Goal: Communication & Community: Answer question/provide support

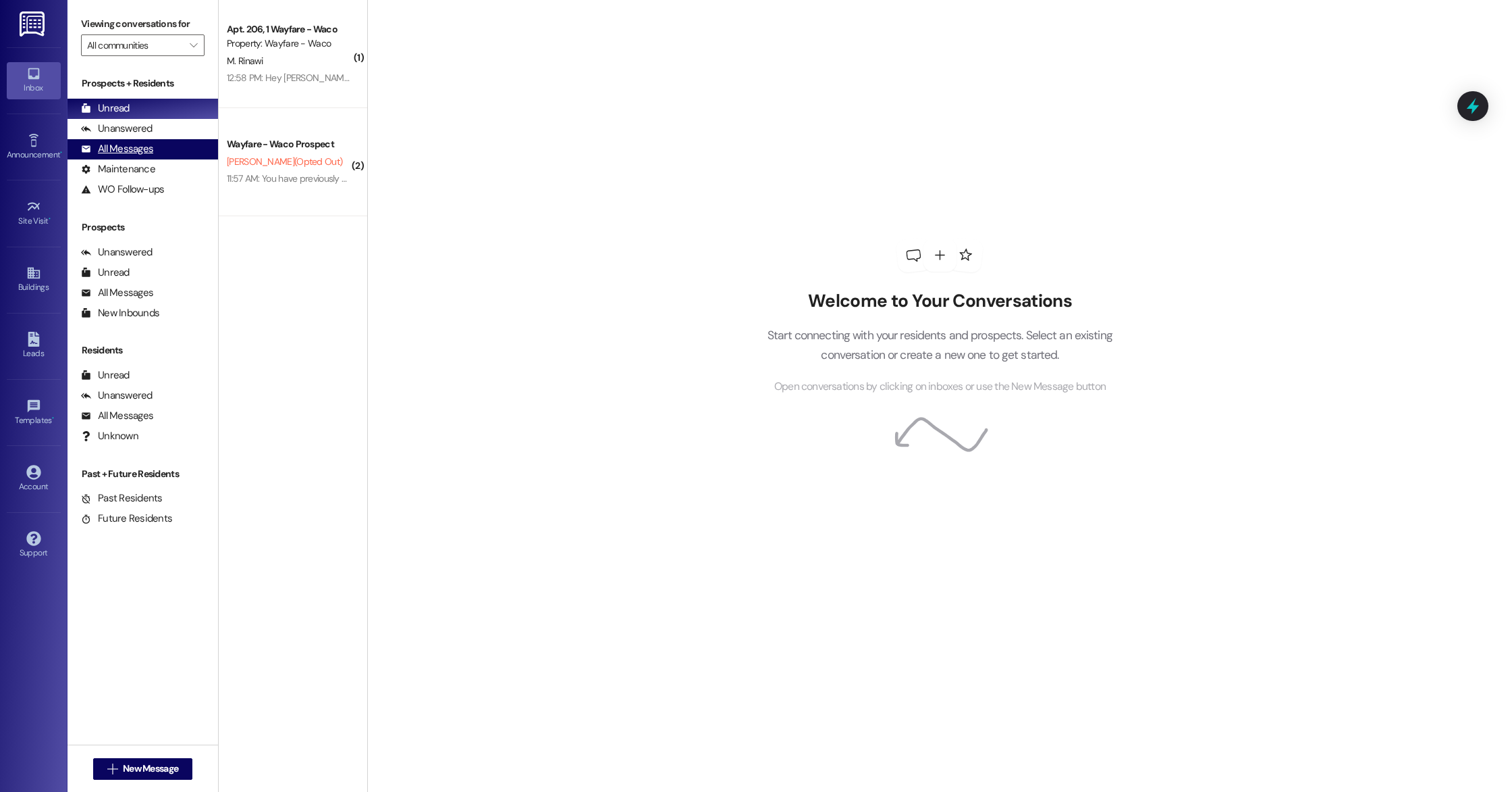
click at [106, 155] on div "All Messages" at bounding box center [118, 149] width 73 height 14
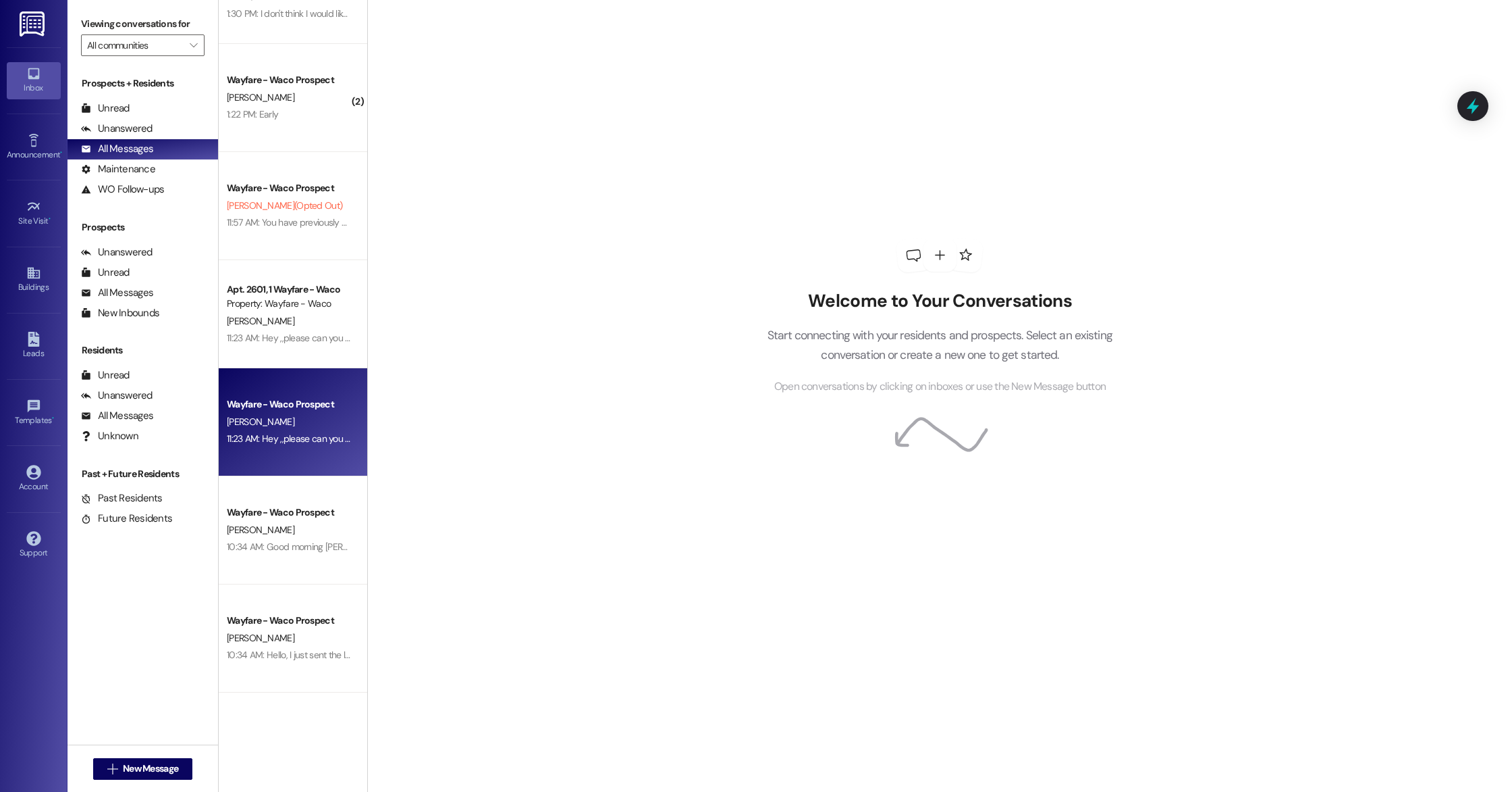
scroll to position [281, 0]
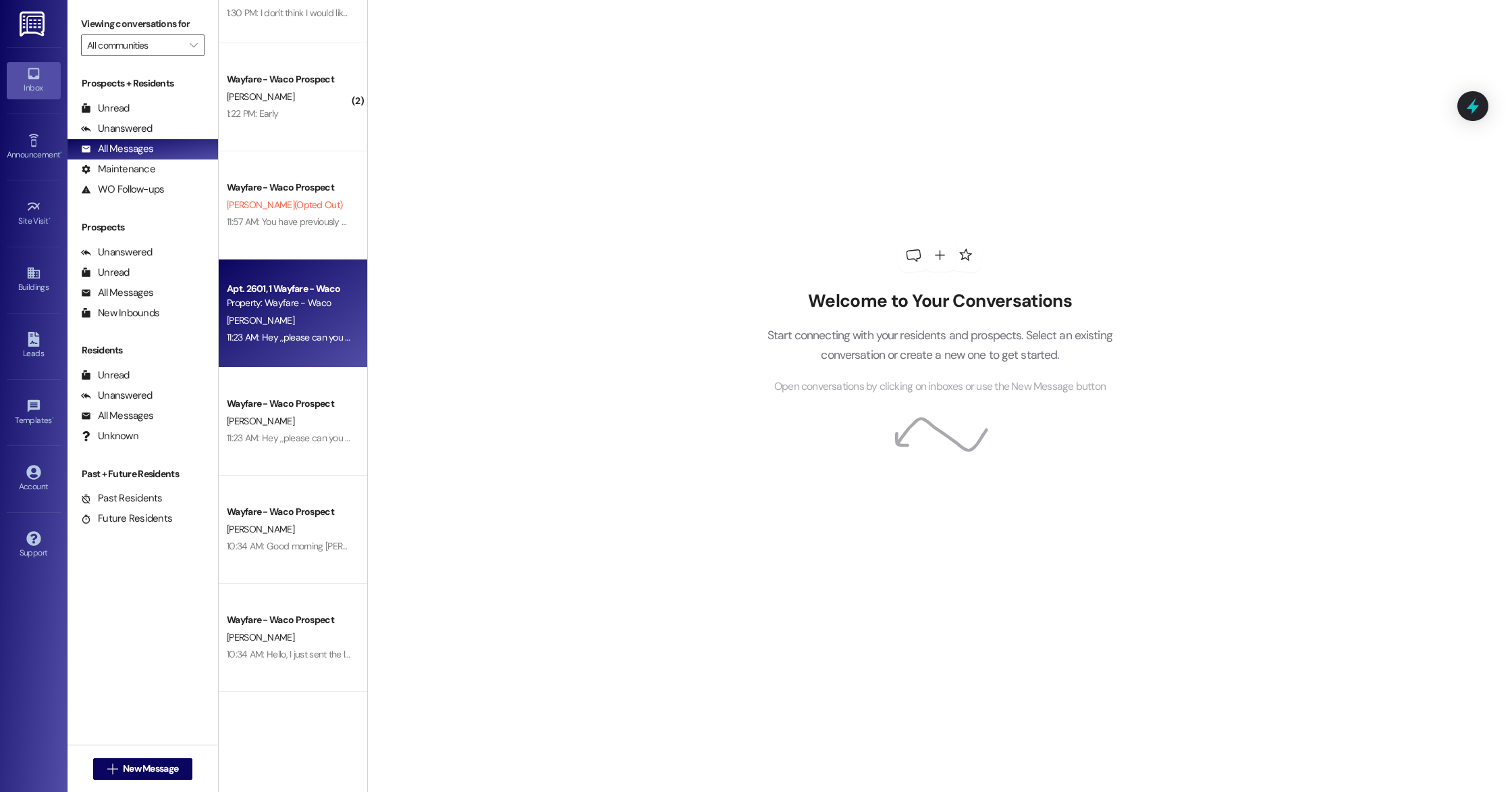
click at [274, 336] on div "11:23 AM: Hey ,,please can you contact me, thank you 11:23 AM: Hey ,,please can…" at bounding box center [329, 336] width 206 height 12
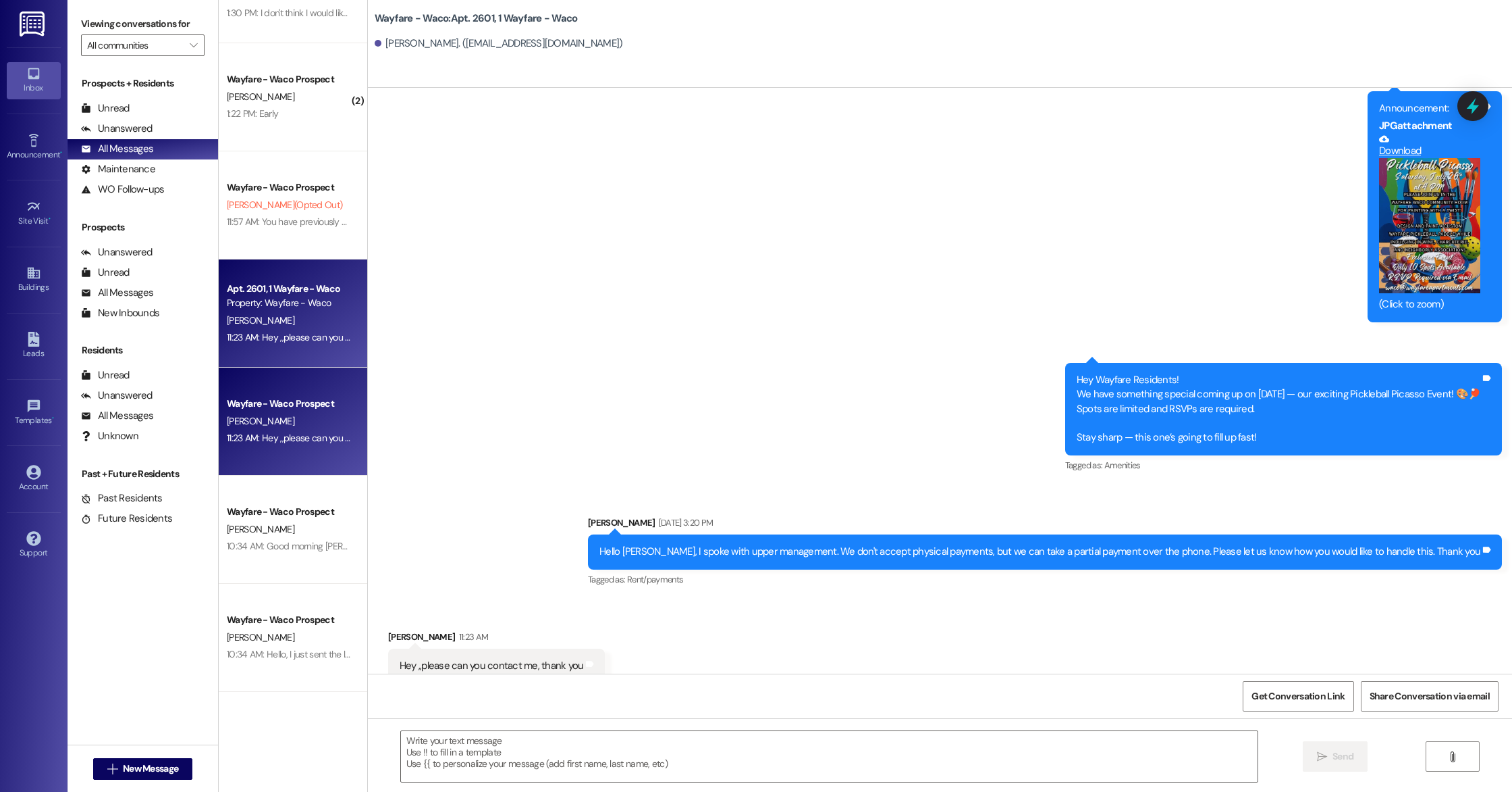
scroll to position [4097, 0]
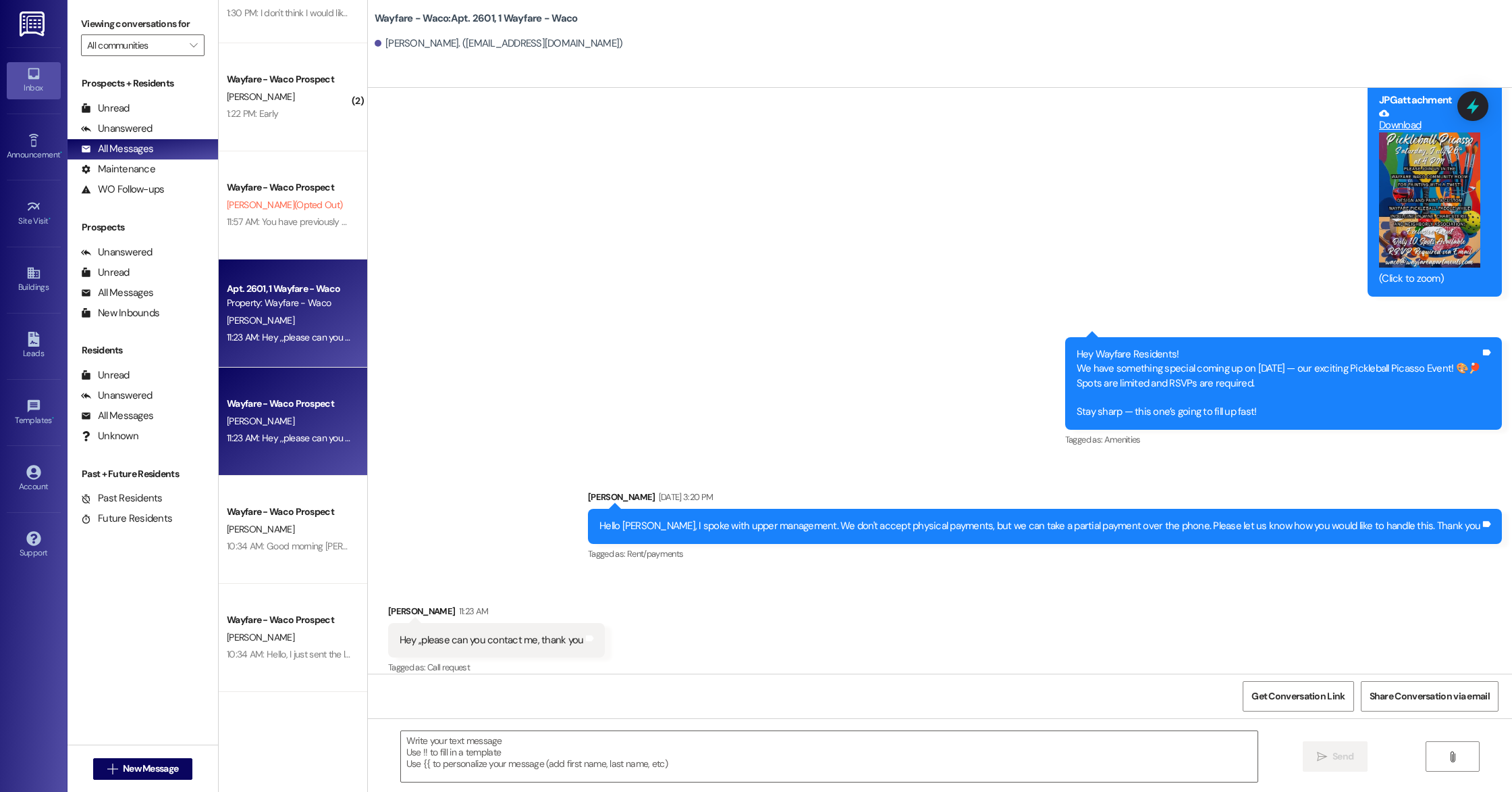
click at [299, 420] on div "[PERSON_NAME]" at bounding box center [290, 421] width 128 height 17
click at [282, 325] on div "[PERSON_NAME]" at bounding box center [290, 320] width 128 height 17
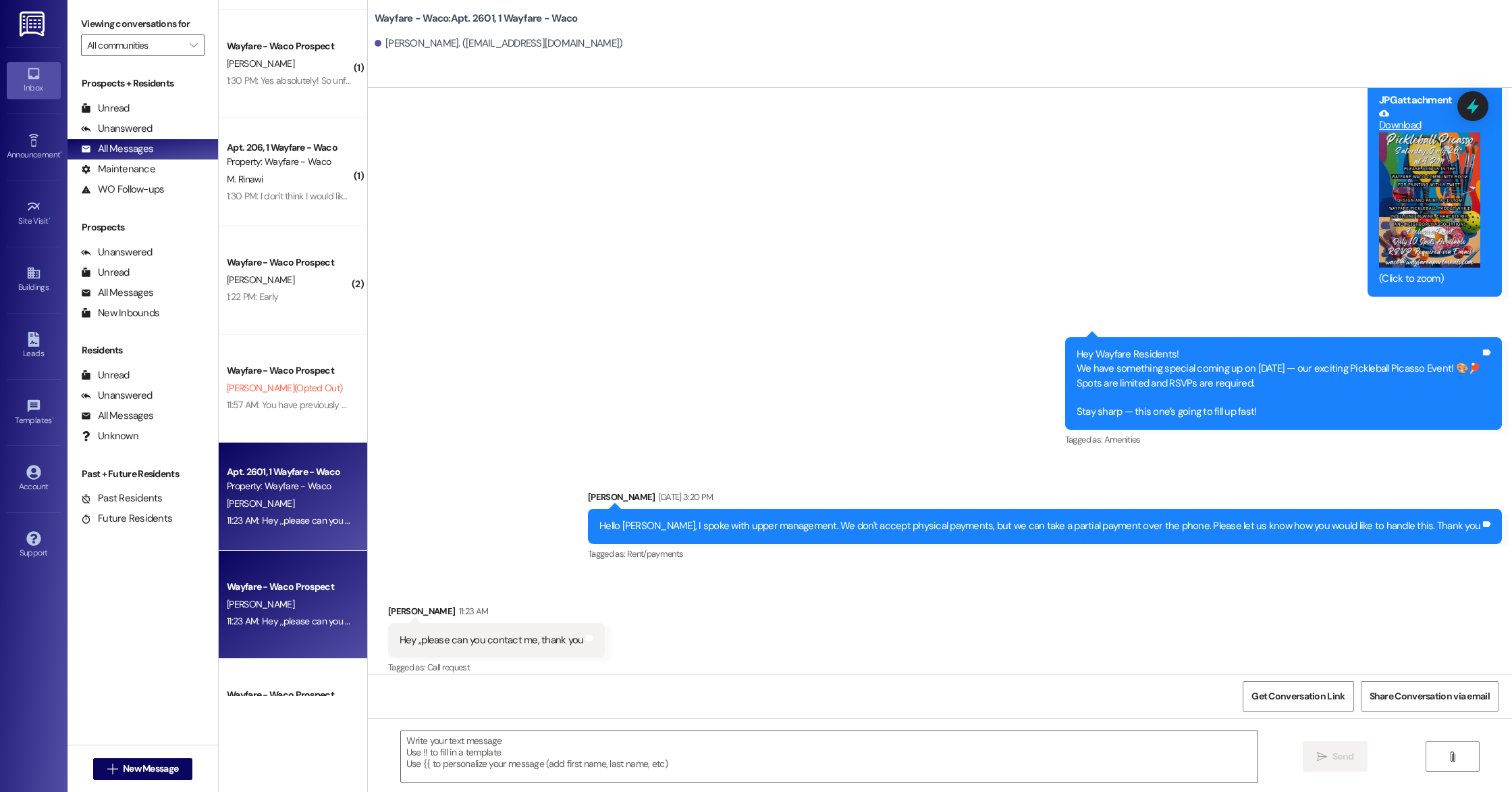
scroll to position [0, 0]
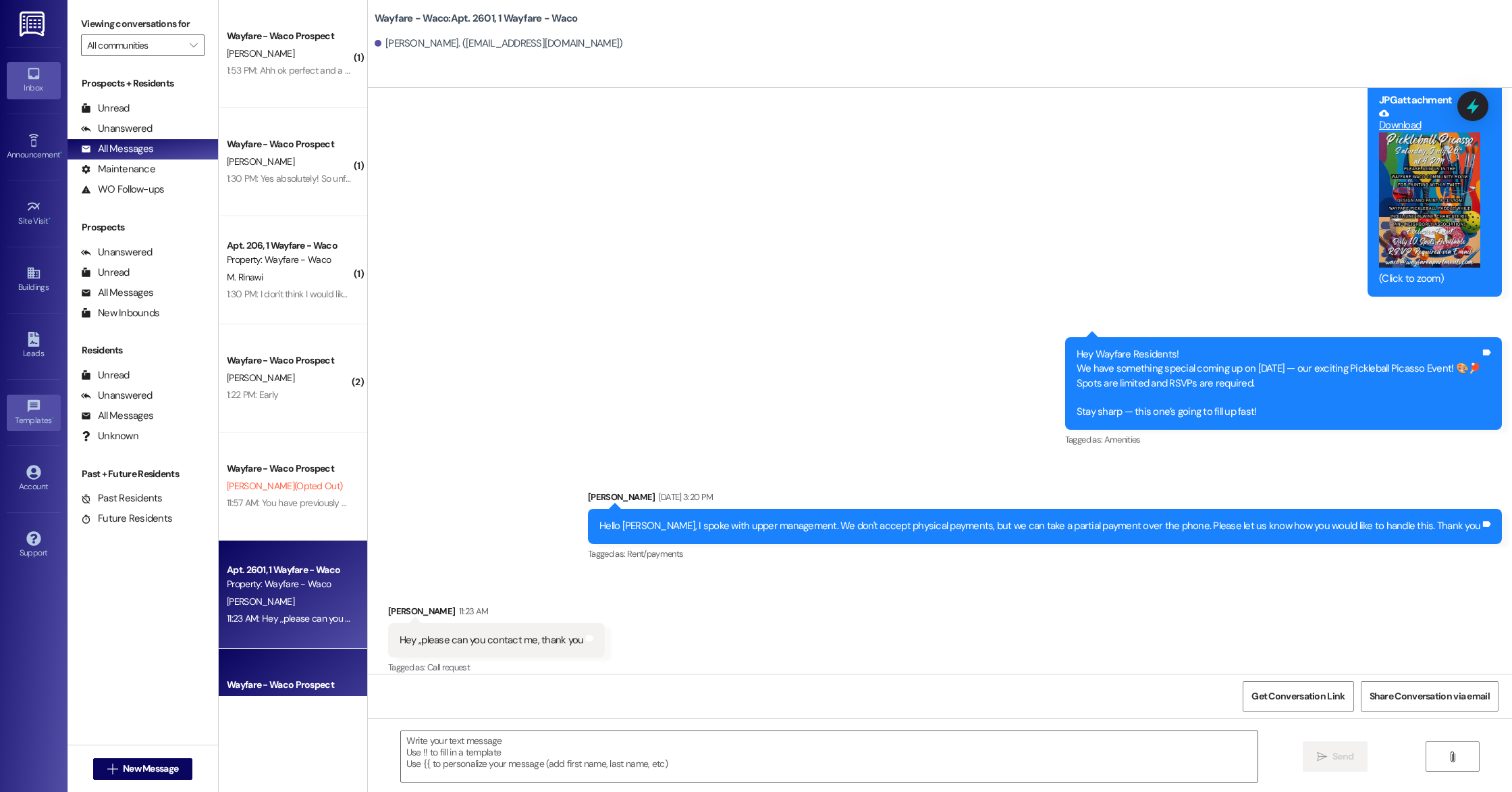
click at [46, 421] on div "Templates •" at bounding box center [34, 420] width 68 height 13
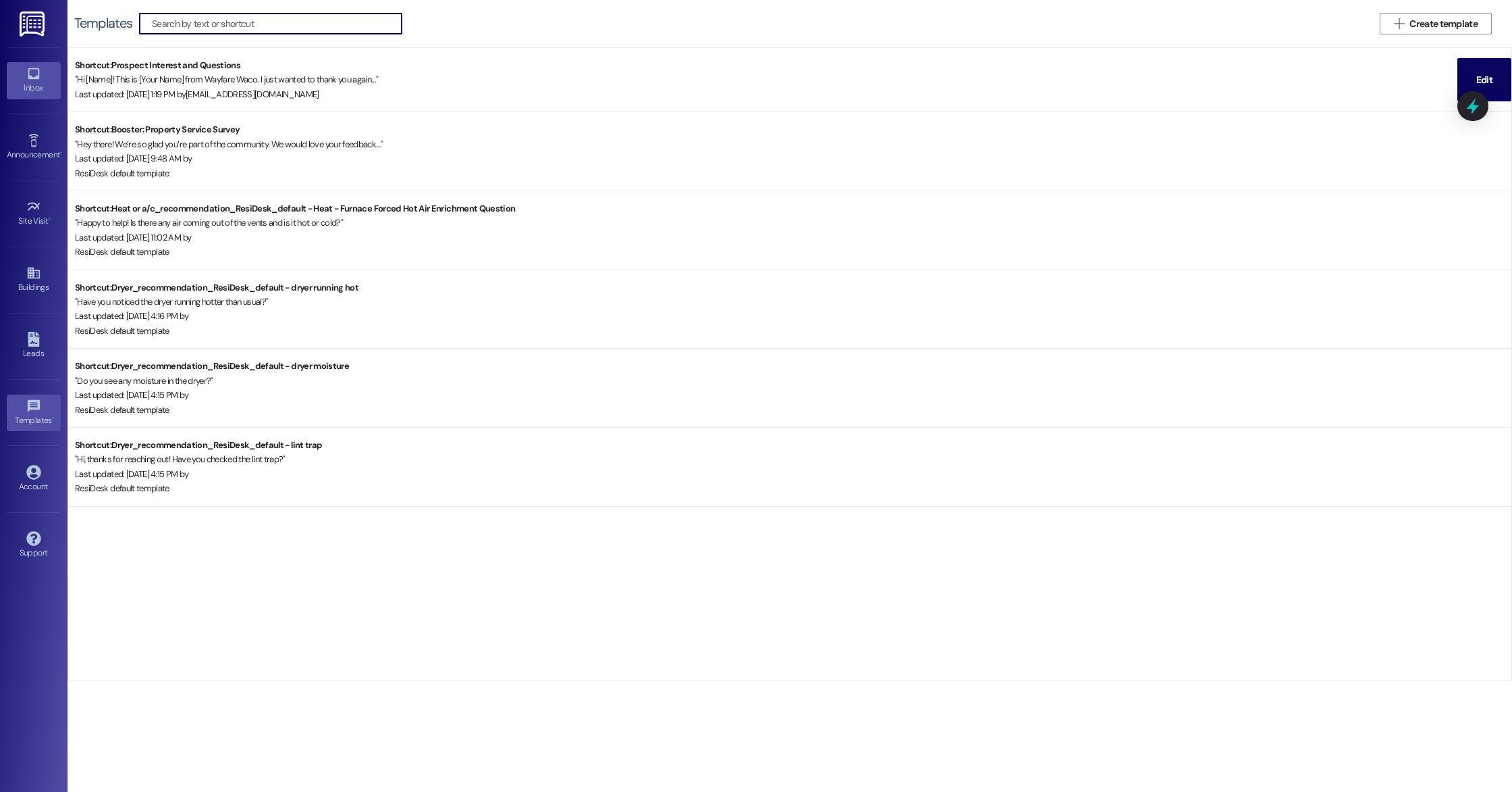
click at [17, 76] on link "Inbox" at bounding box center [34, 81] width 54 height 36
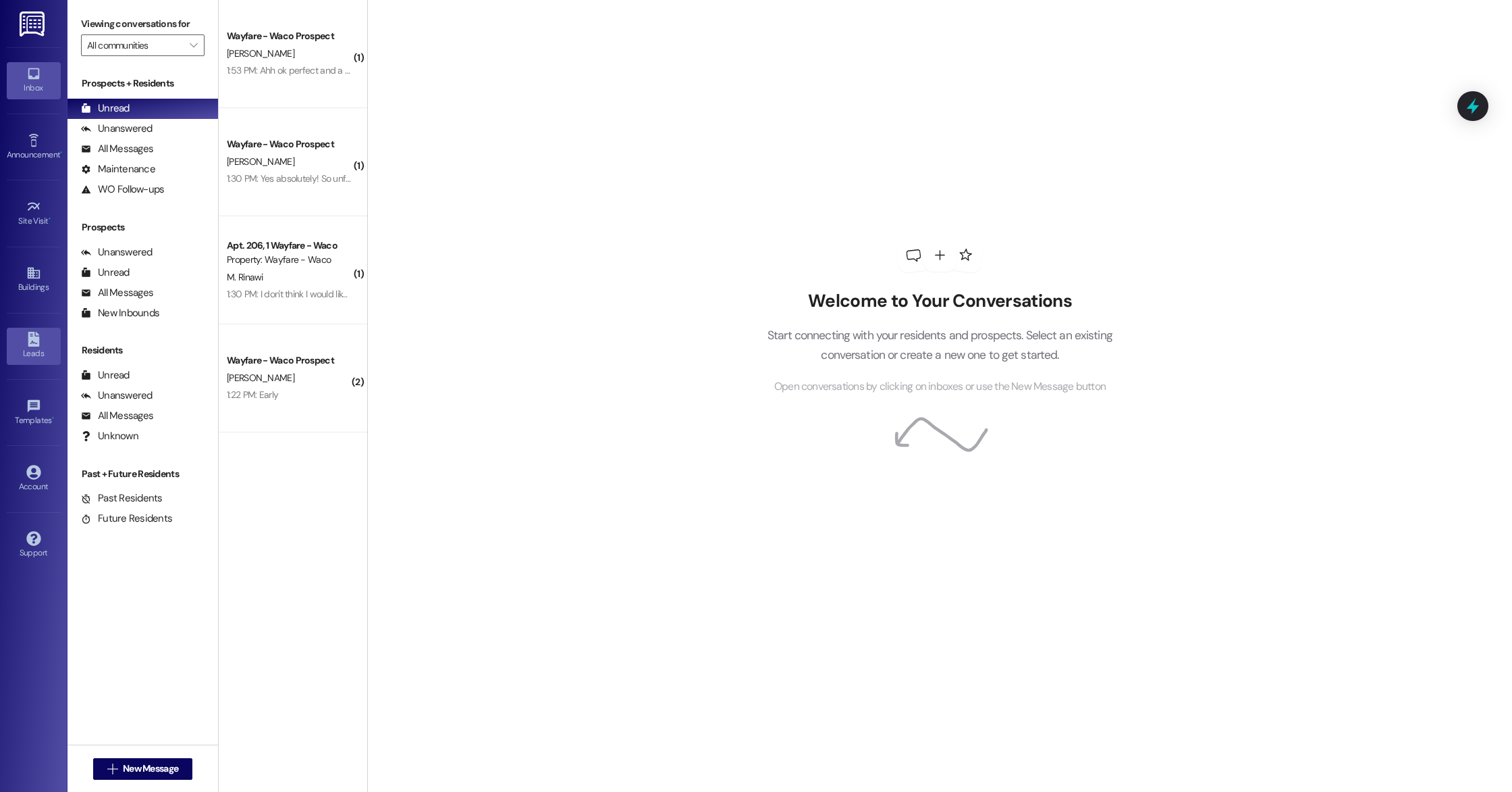
click at [34, 358] on div "Leads" at bounding box center [34, 353] width 68 height 13
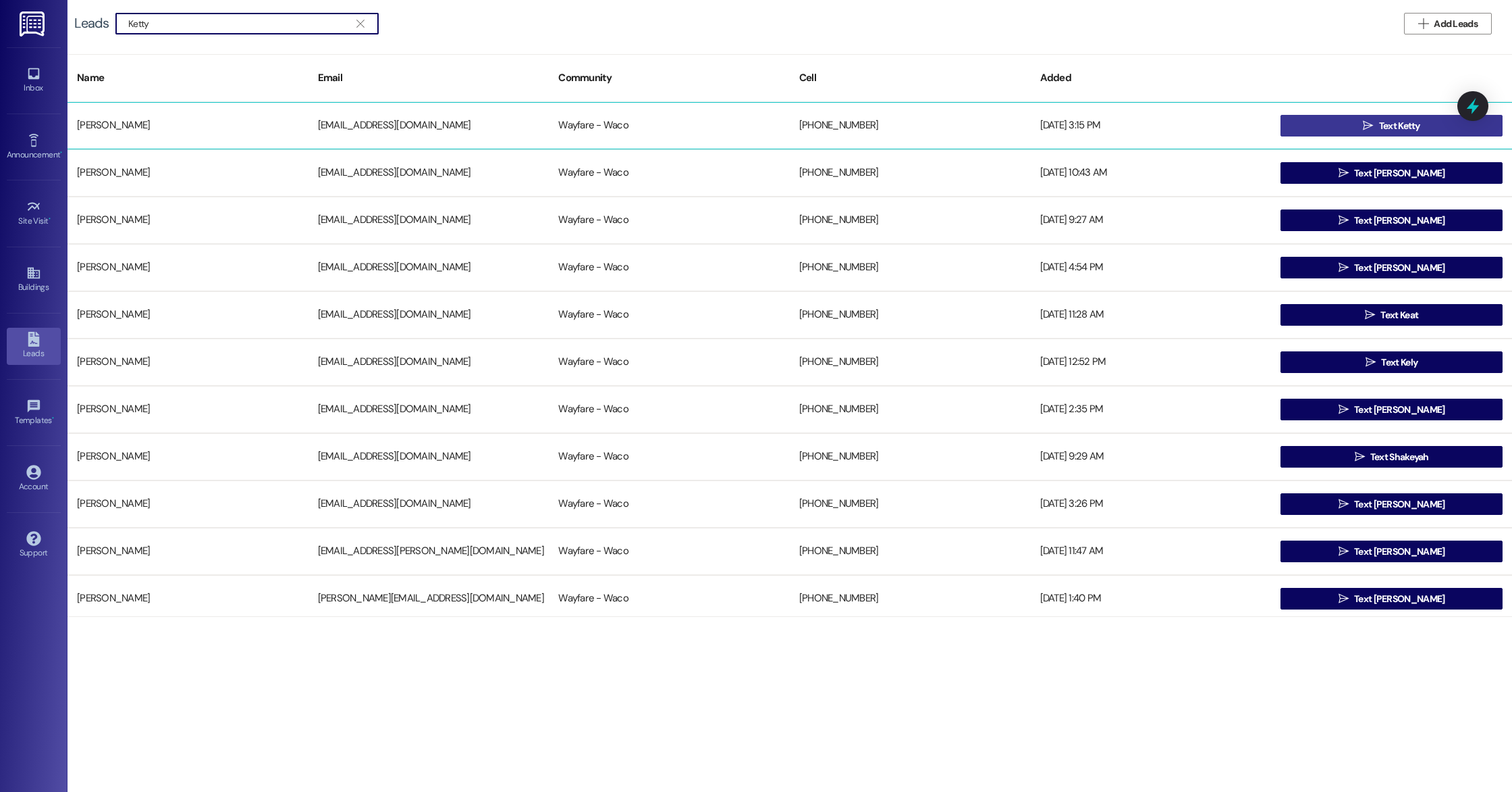
type input "Ketty"
click at [1366, 128] on icon "" at bounding box center [1368, 126] width 10 height 11
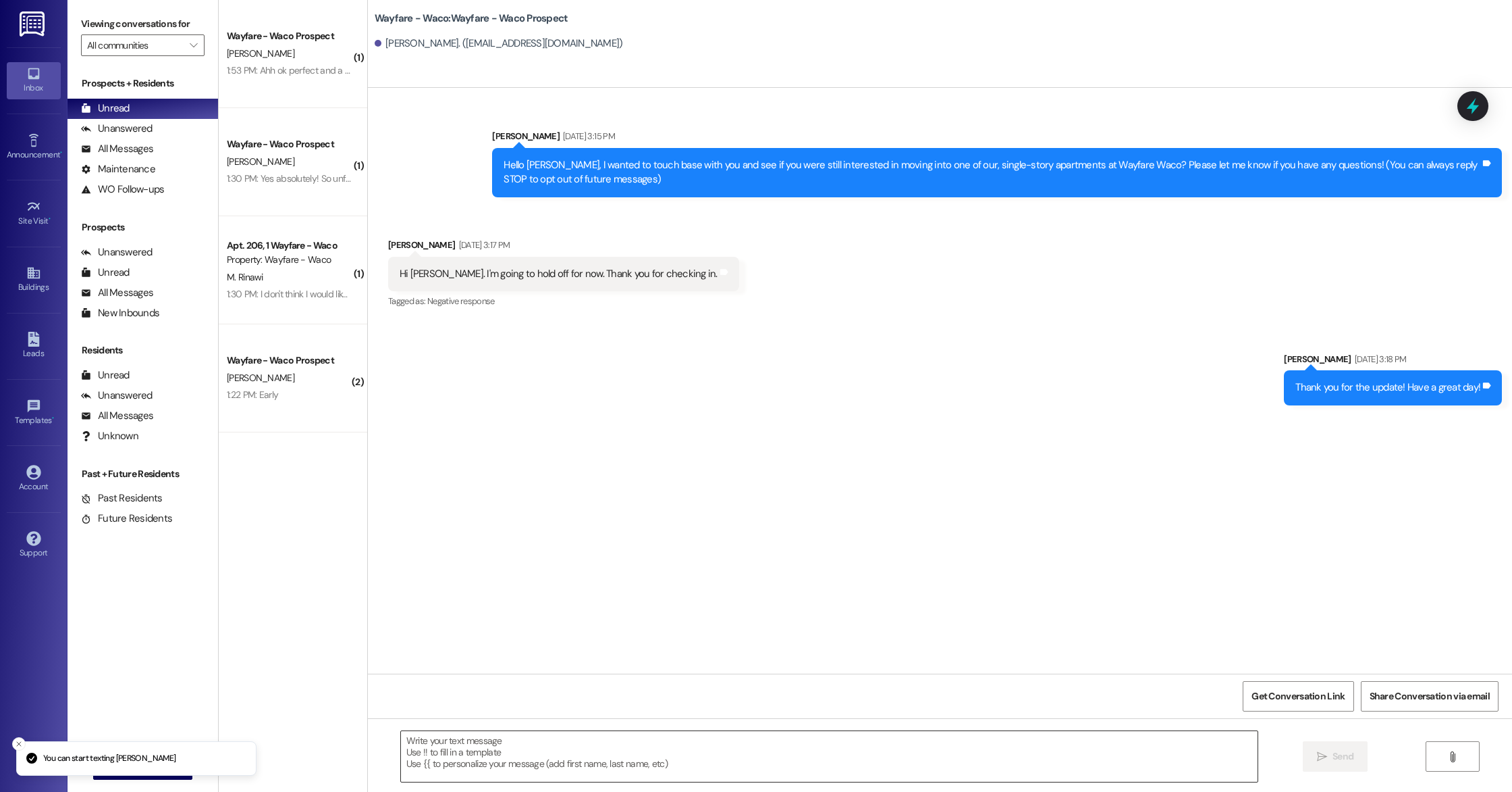
click at [598, 746] on textarea at bounding box center [829, 756] width 857 height 51
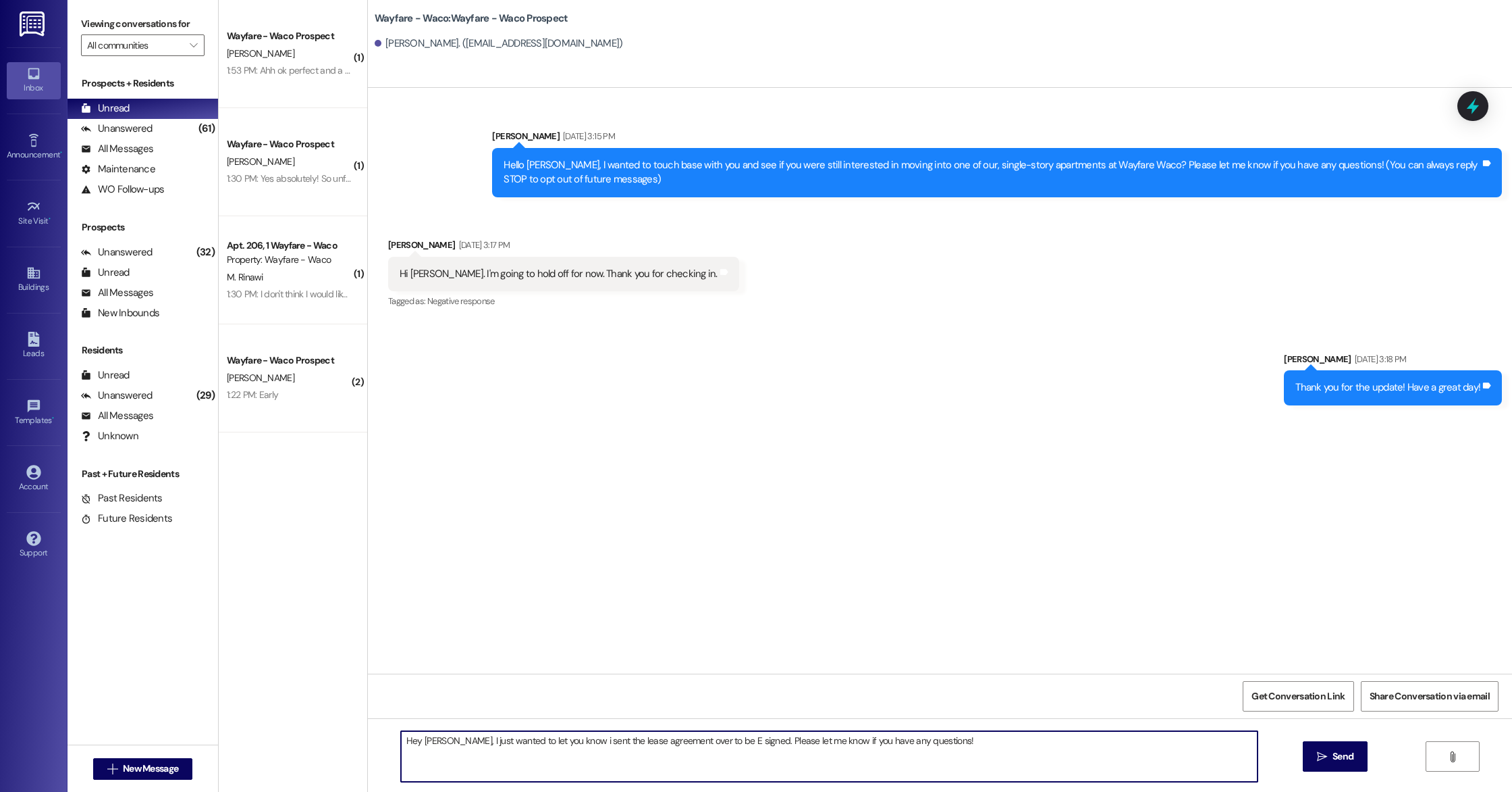
type textarea "Hey [PERSON_NAME], I just wanted to let you know i sent the lease agreement ove…"
click at [1333, 762] on span "Send" at bounding box center [1343, 756] width 21 height 14
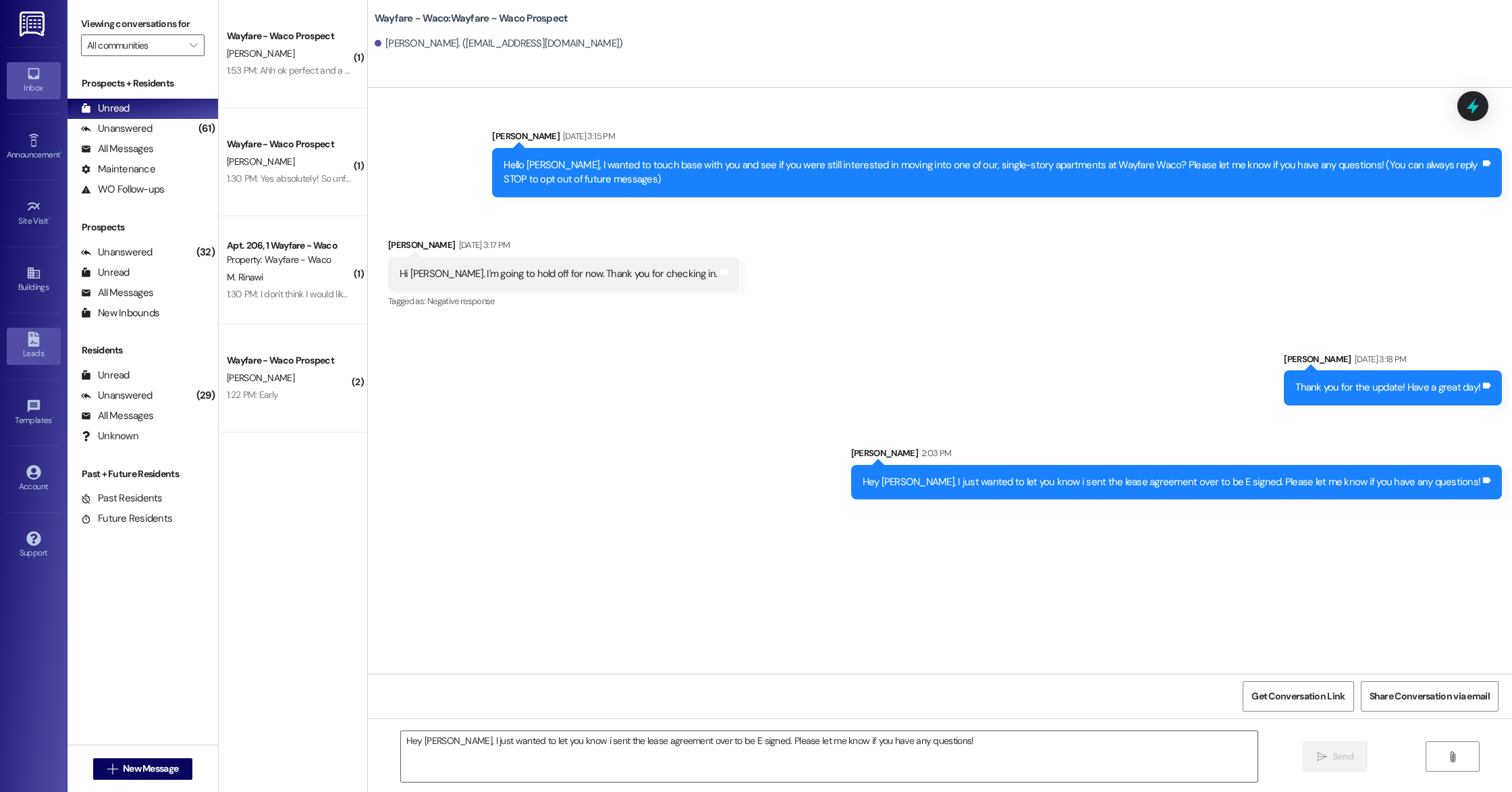
click at [33, 351] on div "Leads" at bounding box center [34, 353] width 68 height 13
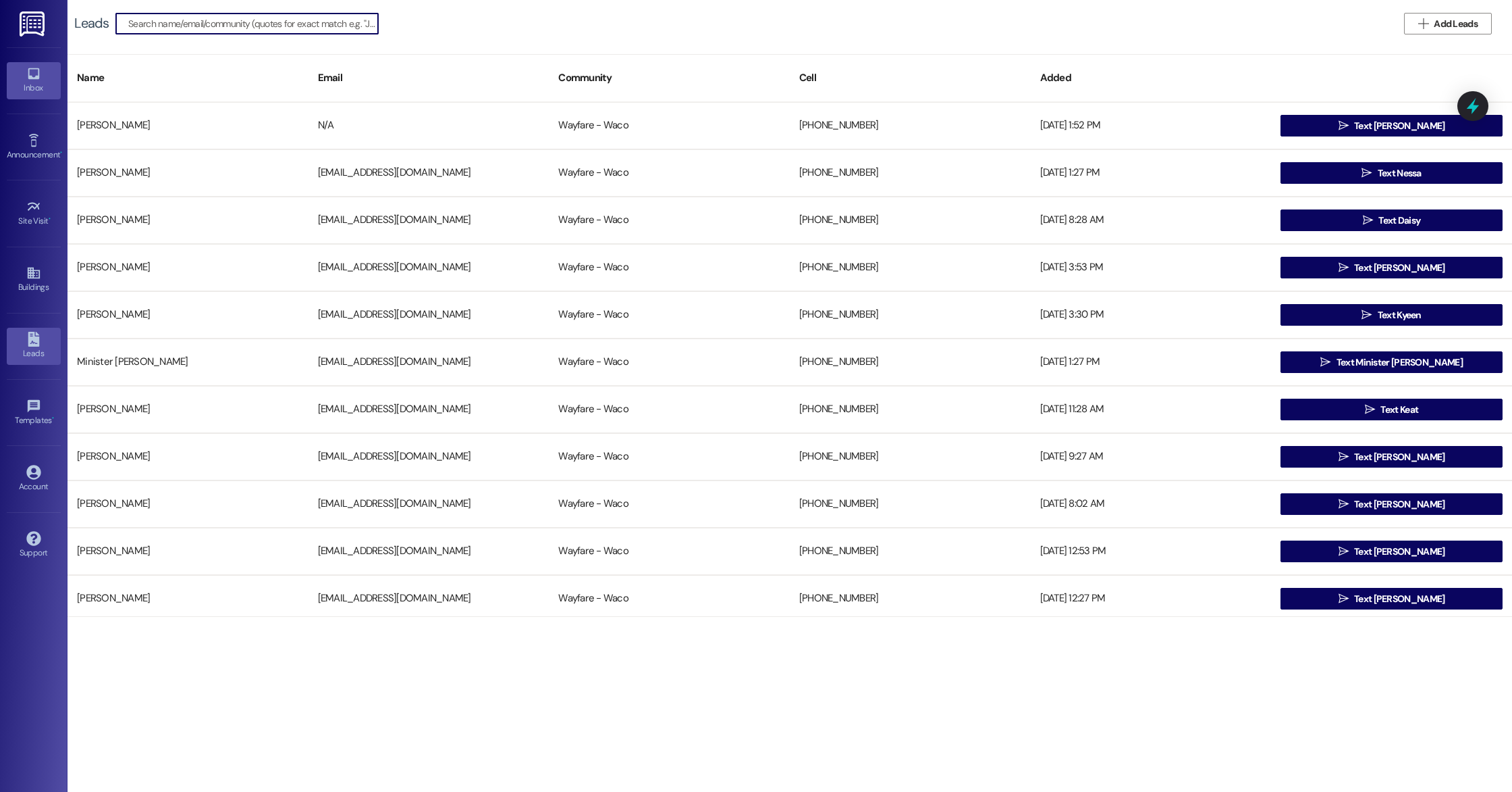
click at [42, 77] on link "Inbox" at bounding box center [34, 81] width 54 height 36
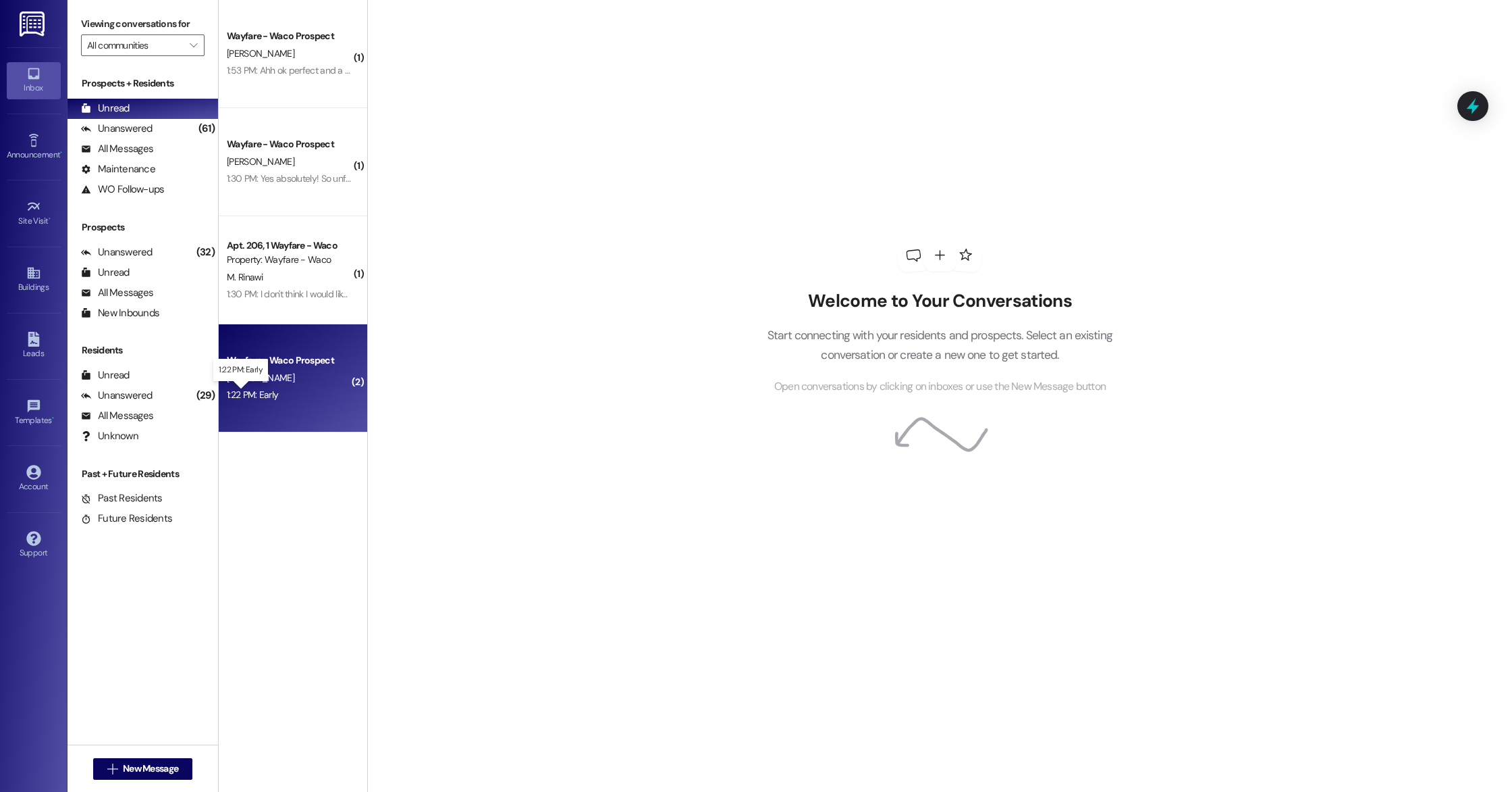
click at [264, 392] on div "1:22 PM: Early 1:22 PM: Early" at bounding box center [252, 394] width 51 height 12
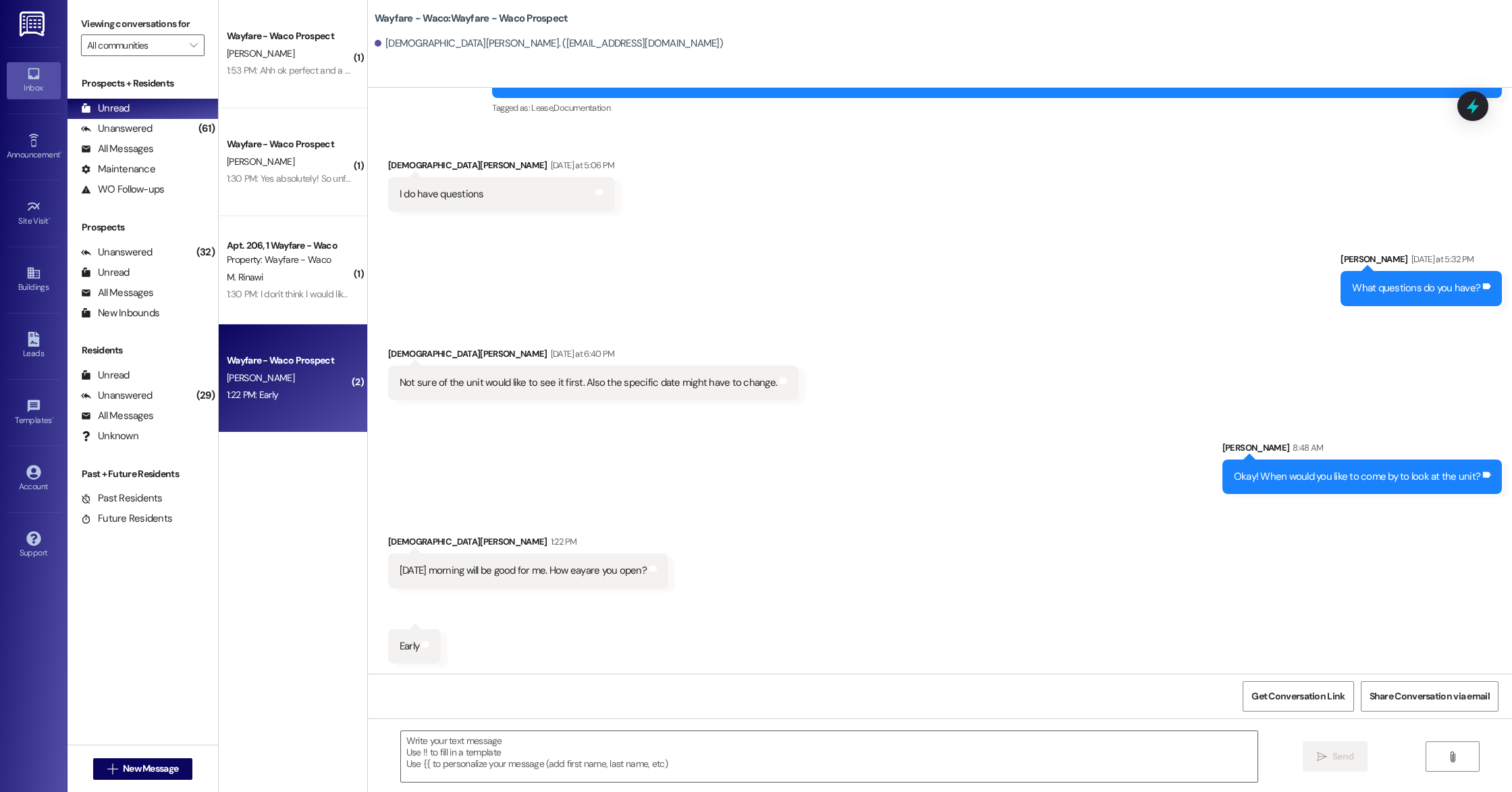
scroll to position [208, 0]
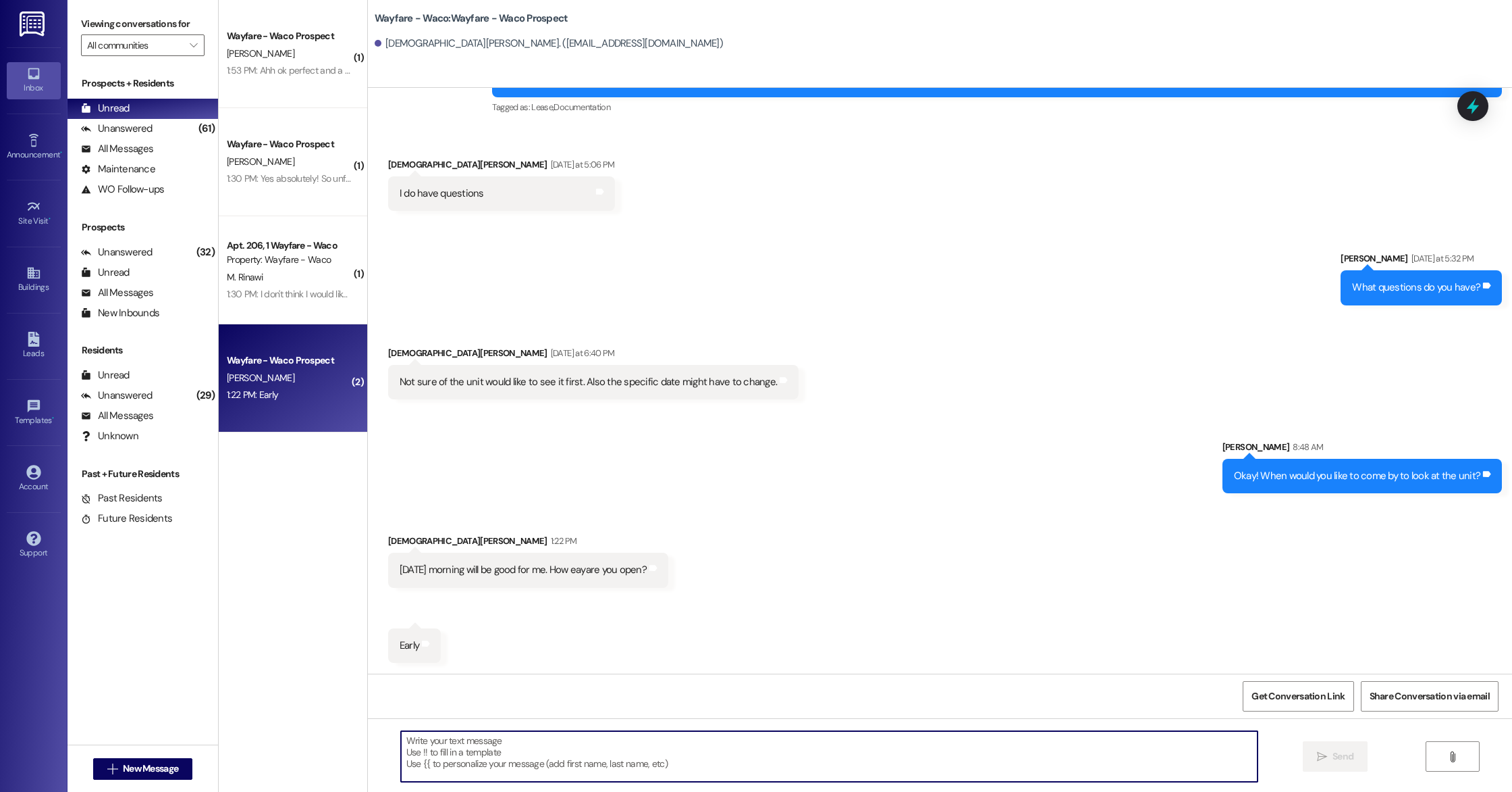
click at [663, 739] on textarea at bounding box center [829, 756] width 857 height 51
click at [717, 744] on textarea "We are open from 8:30am-5:30pm. I can get you scheduled for 9am if that works o…" at bounding box center [829, 756] width 857 height 51
click at [863, 741] on textarea "We are open from 8:30am-5:30pm. I can get you scheduled for 9am if that works f…" at bounding box center [829, 756] width 857 height 51
click at [978, 745] on textarea "We are open from 8:30am-5:30pm. I can get you scheduled for 9am if that works f…" at bounding box center [829, 756] width 857 height 51
type textarea "We are open from 8:30am-5:30pm. I can get you scheduled for 9am if that works f…"
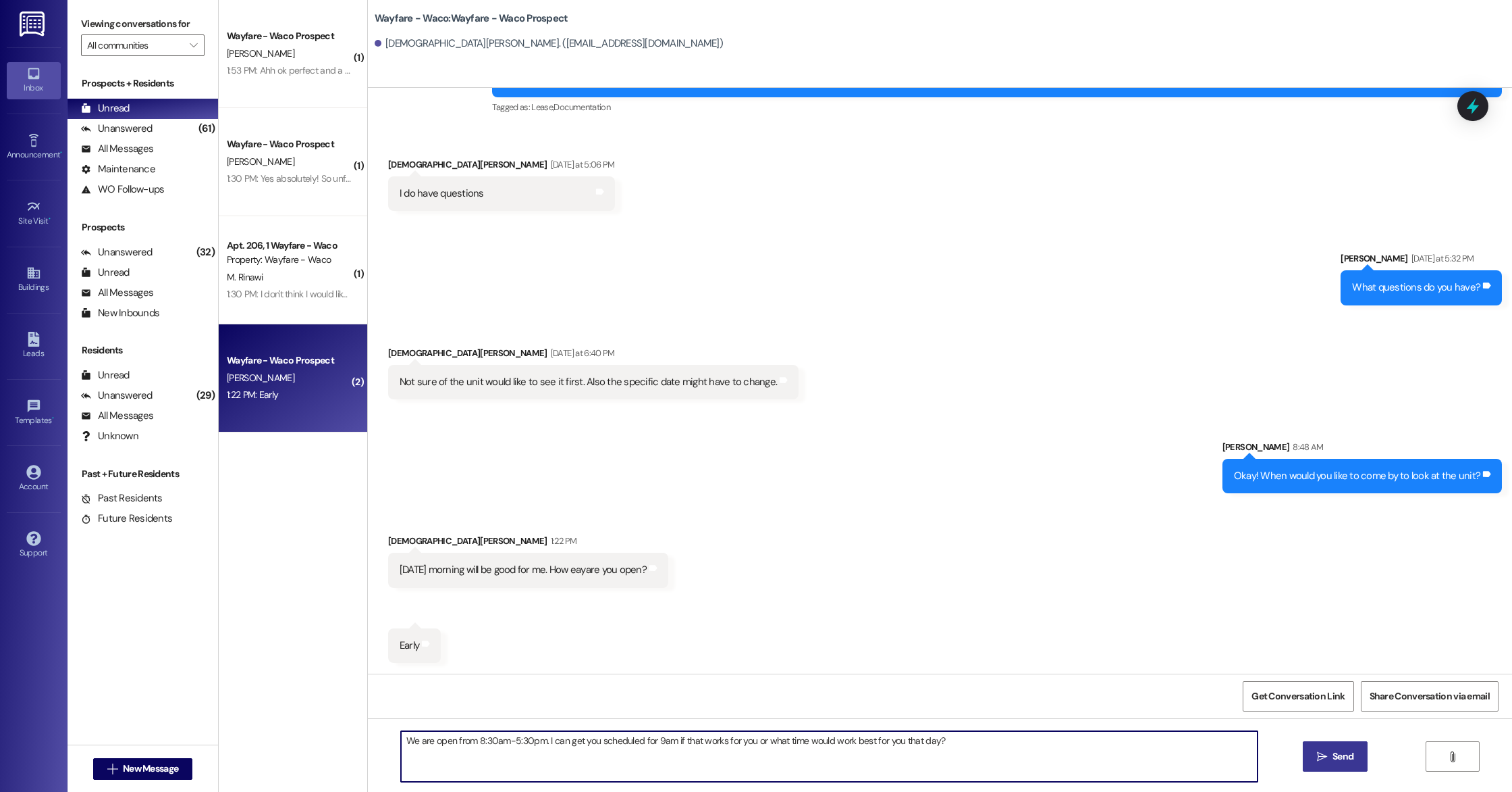
click at [1318, 765] on button " Send" at bounding box center [1335, 756] width 65 height 30
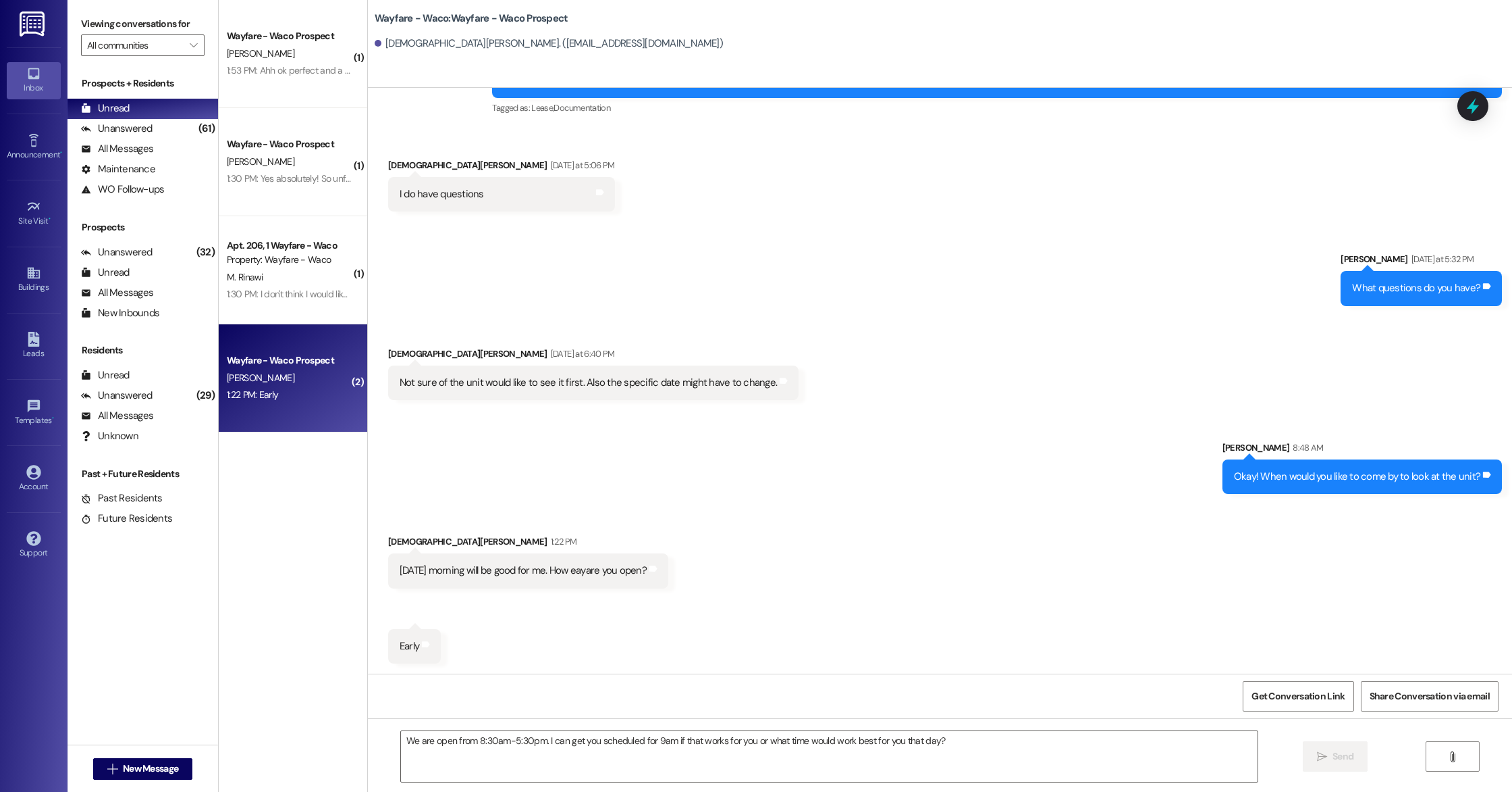
scroll to position [302, 0]
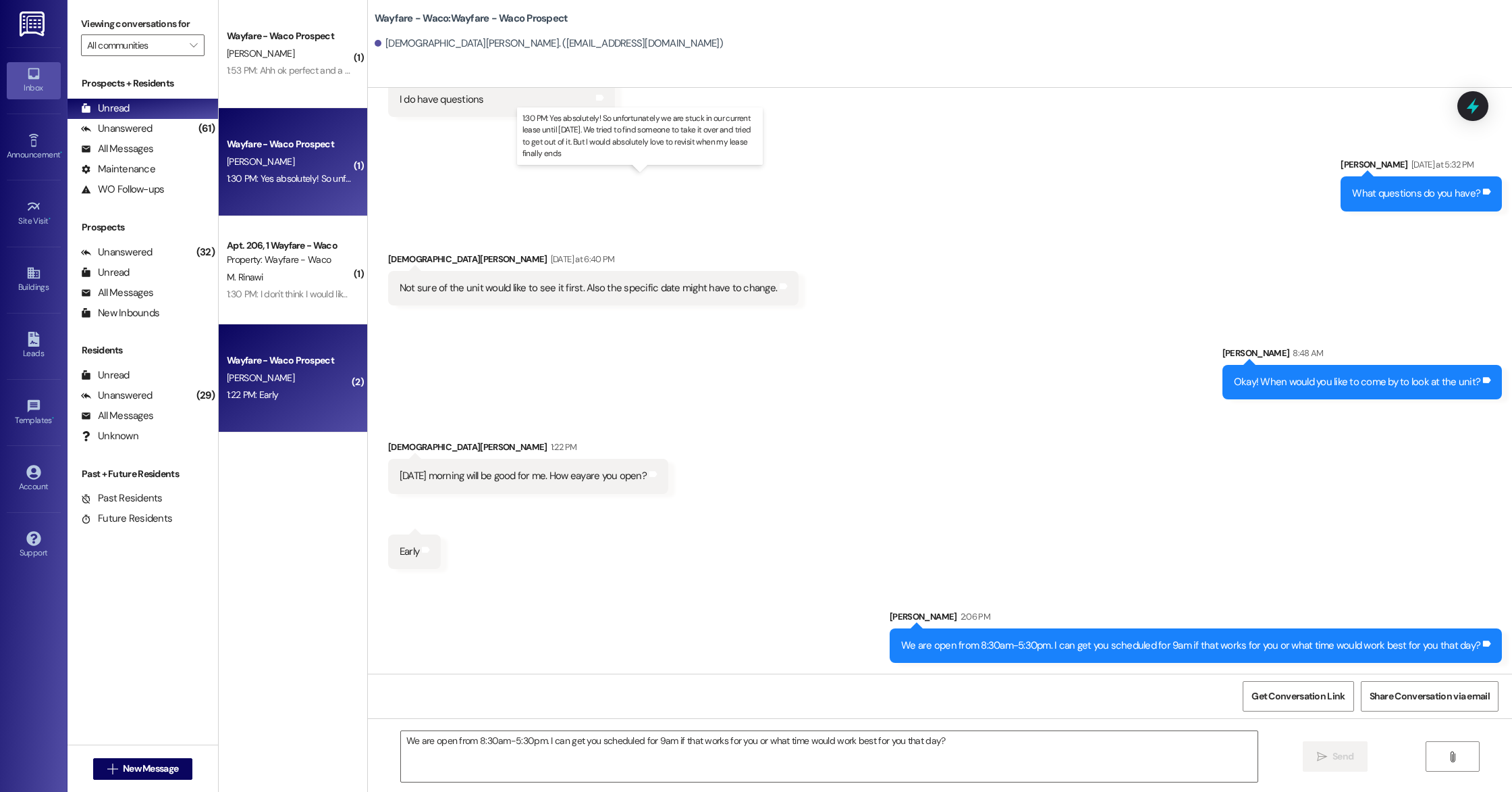
click at [316, 180] on div "1:30 PM: Yes absolutely! So unfortunately we are stuck in our current lease unt…" at bounding box center [644, 178] width 836 height 12
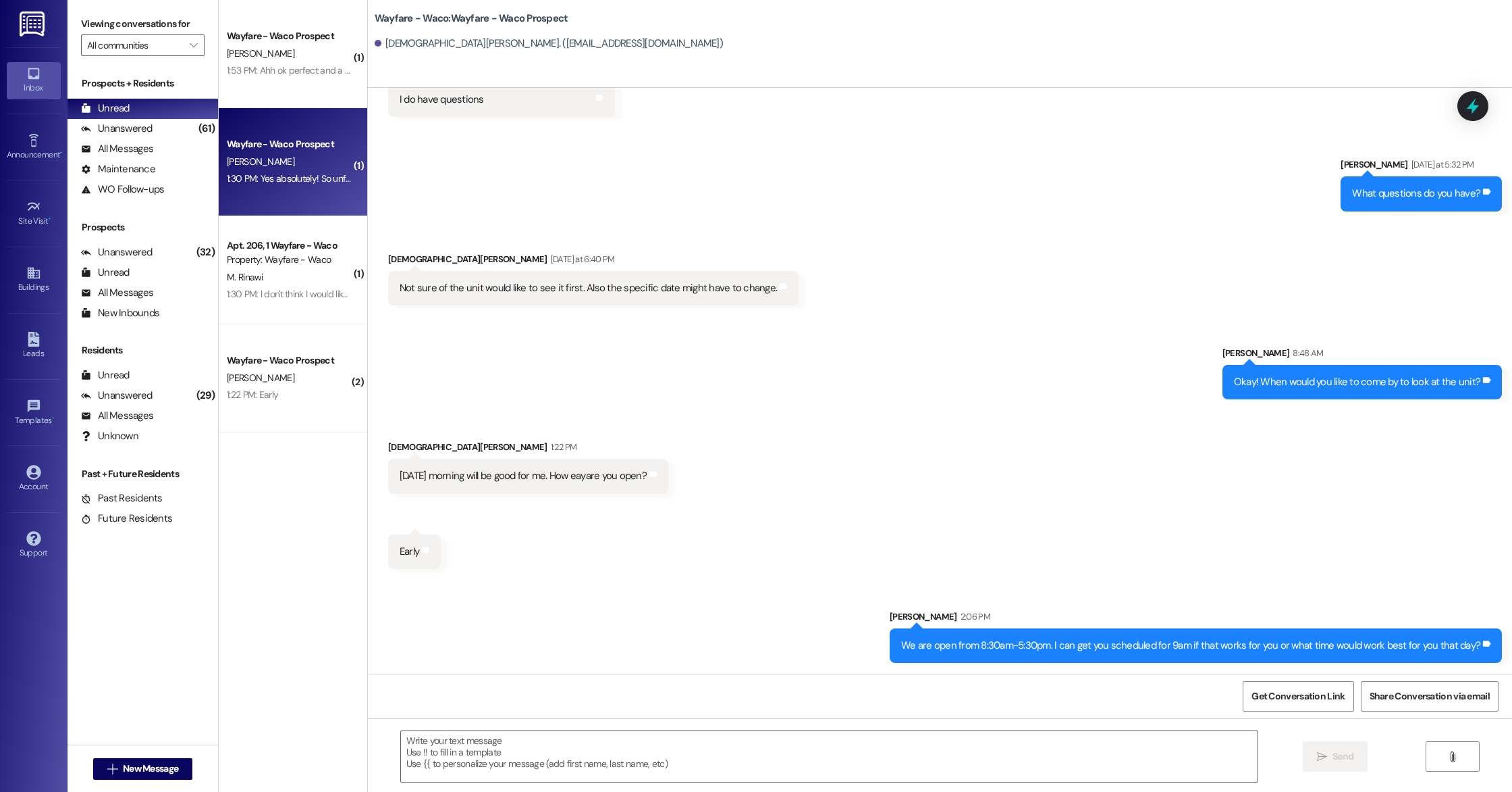
scroll to position [0, 0]
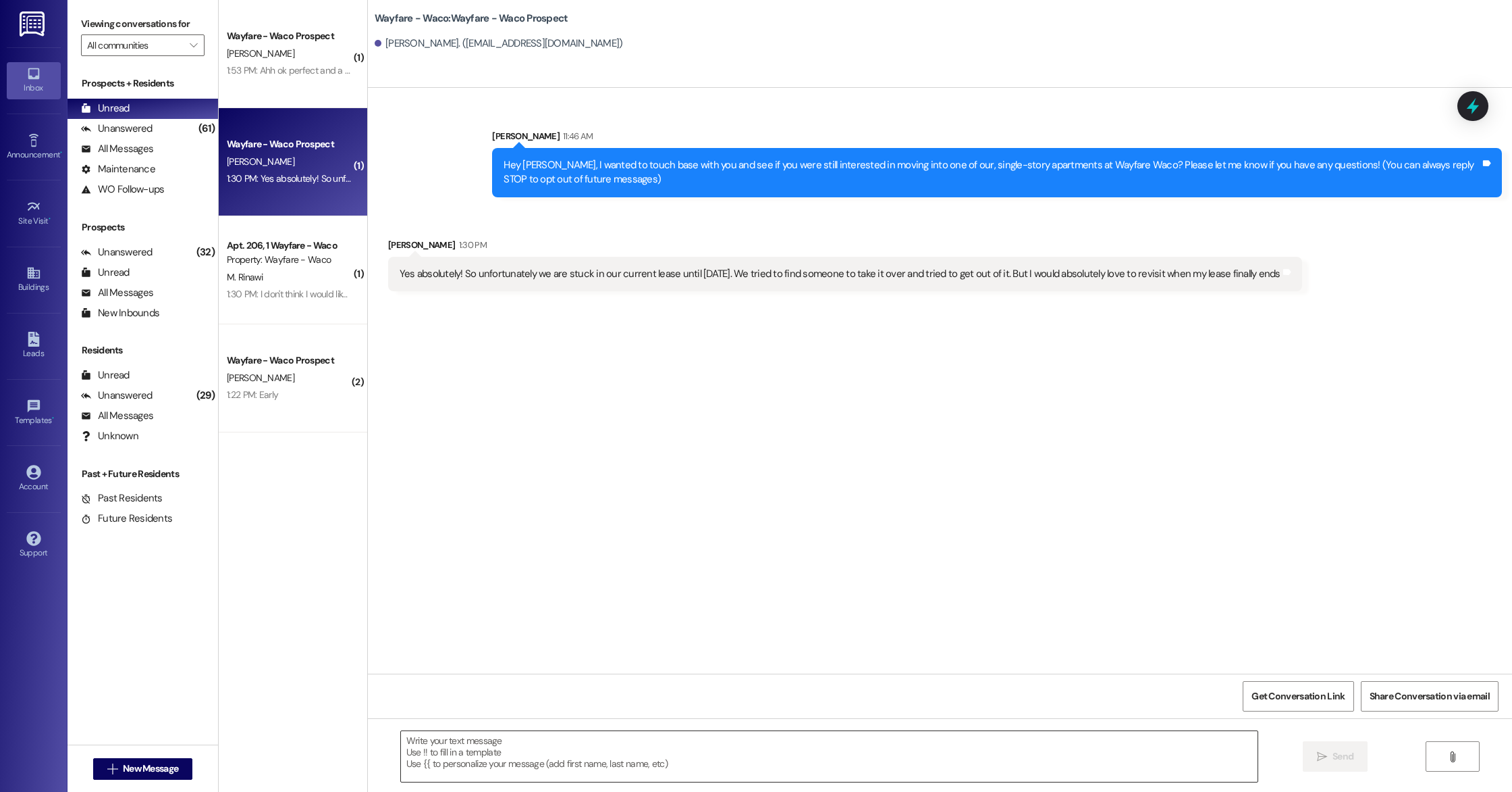
click at [712, 741] on textarea at bounding box center [829, 756] width 857 height 51
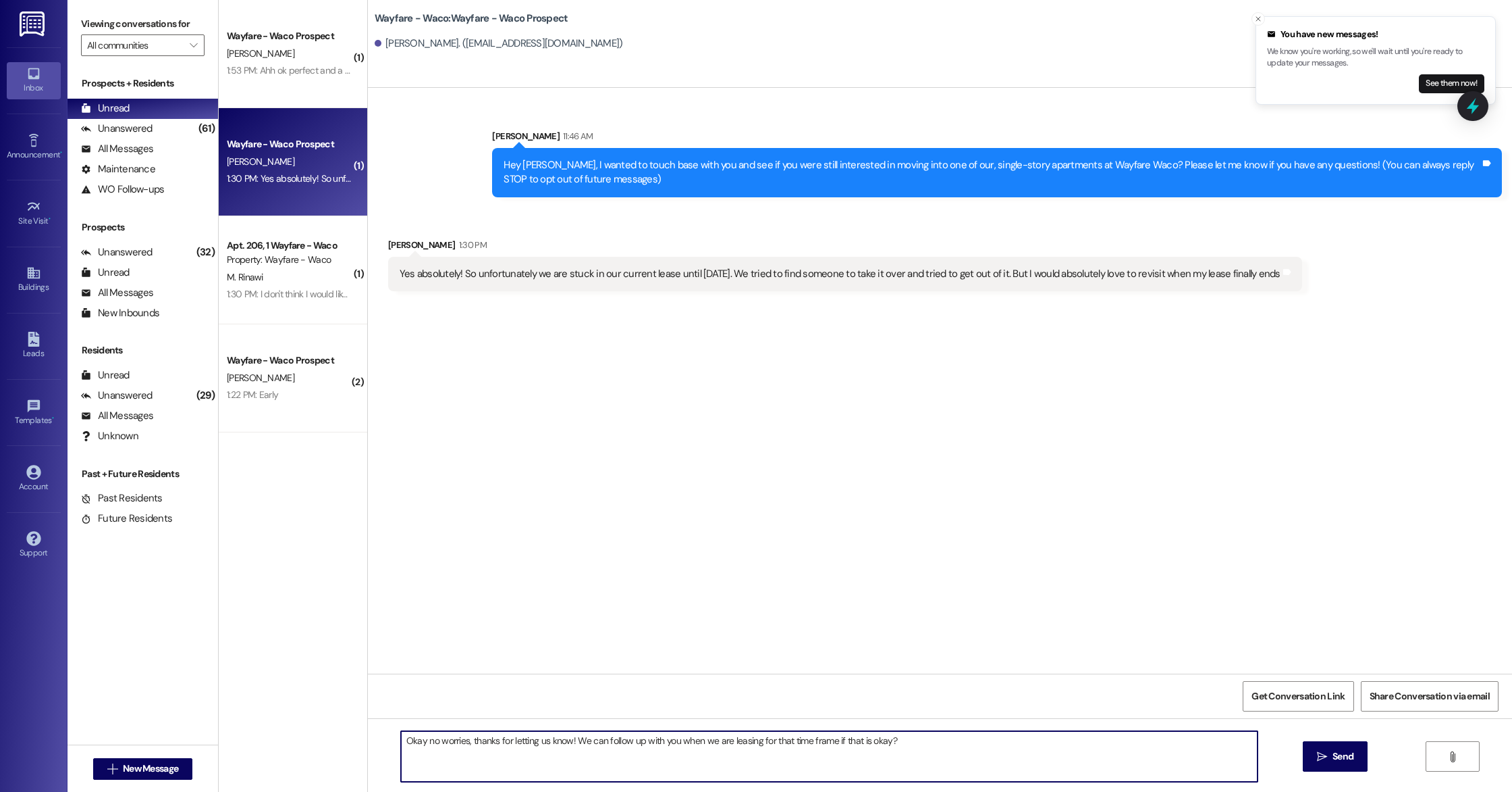
click at [592, 743] on textarea "Okay no worries, thanks for letting us know! We can follow up with you when we …" at bounding box center [829, 756] width 857 height 51
click at [960, 742] on textarea "Okay no worries, thanks for letting us know! Would you like us to follow up wit…" at bounding box center [829, 756] width 857 height 51
click at [927, 742] on textarea "Okay no worries, thanks for letting us know! Would you like us to follow up wit…" at bounding box center [829, 756] width 857 height 51
type textarea "Okay no worries, thanks for letting us know! Would you like us to follow up wit…"
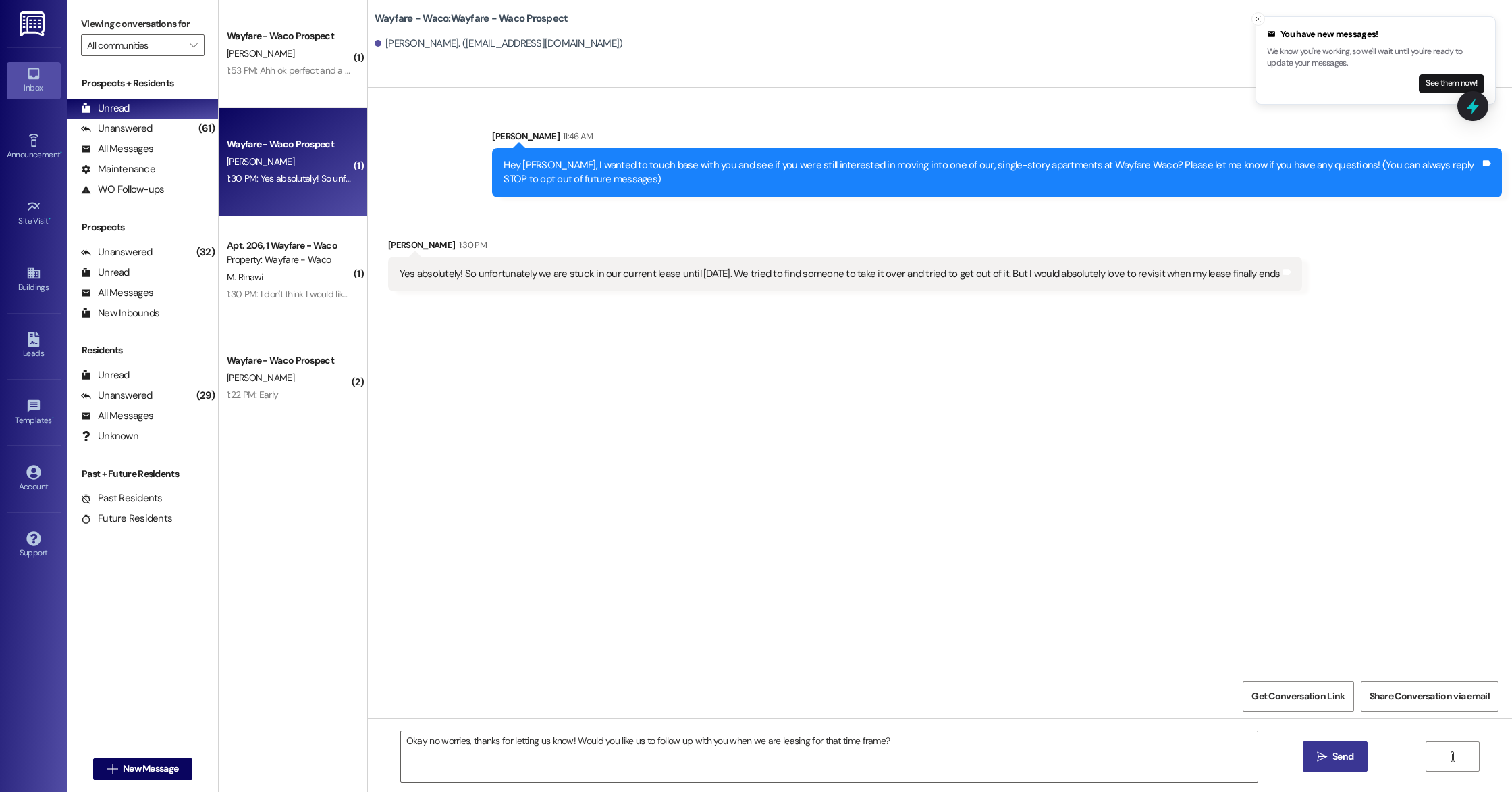
click at [1323, 760] on icon "" at bounding box center [1322, 756] width 10 height 11
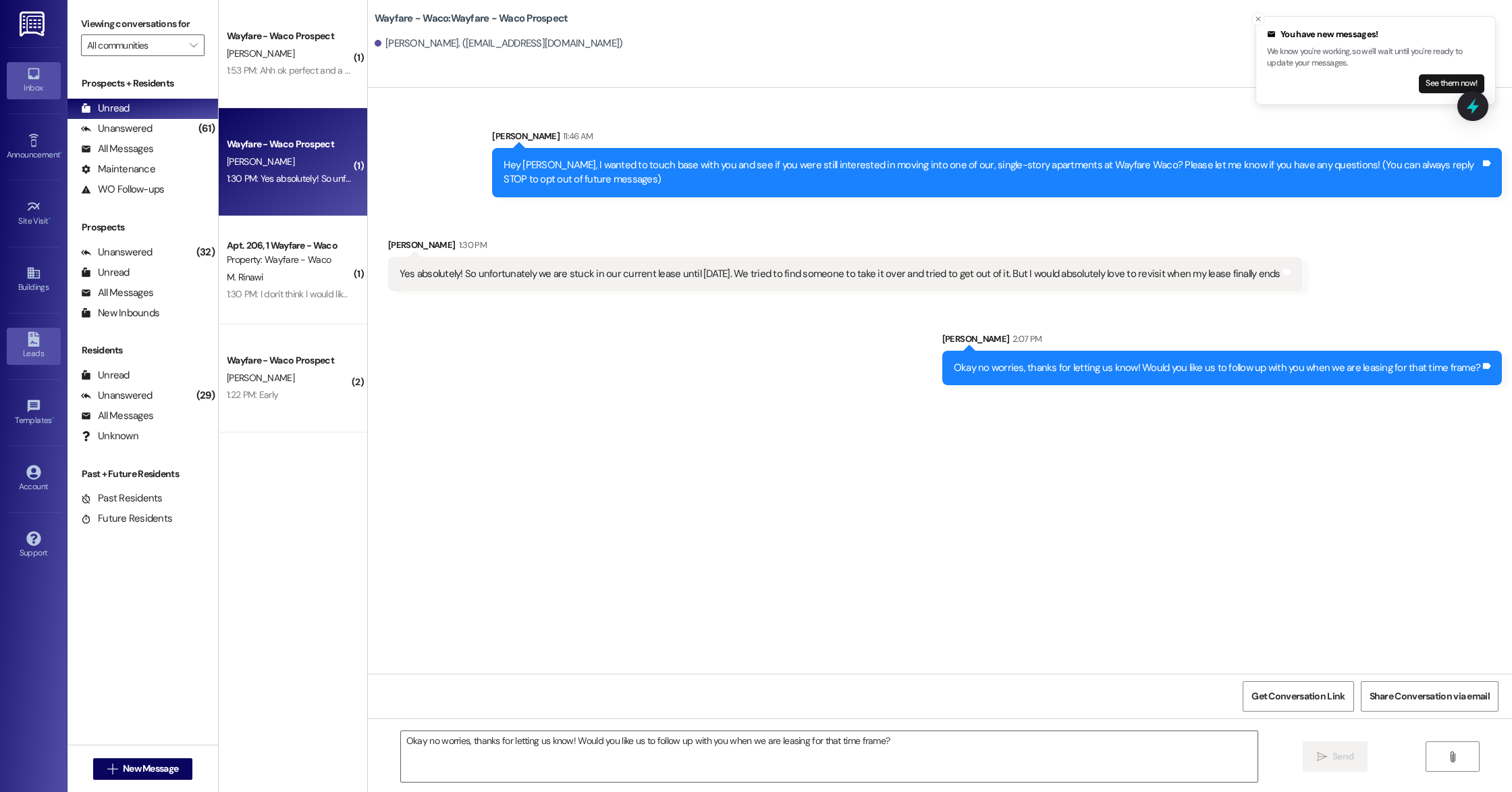
click at [35, 348] on div "Leads" at bounding box center [34, 353] width 68 height 13
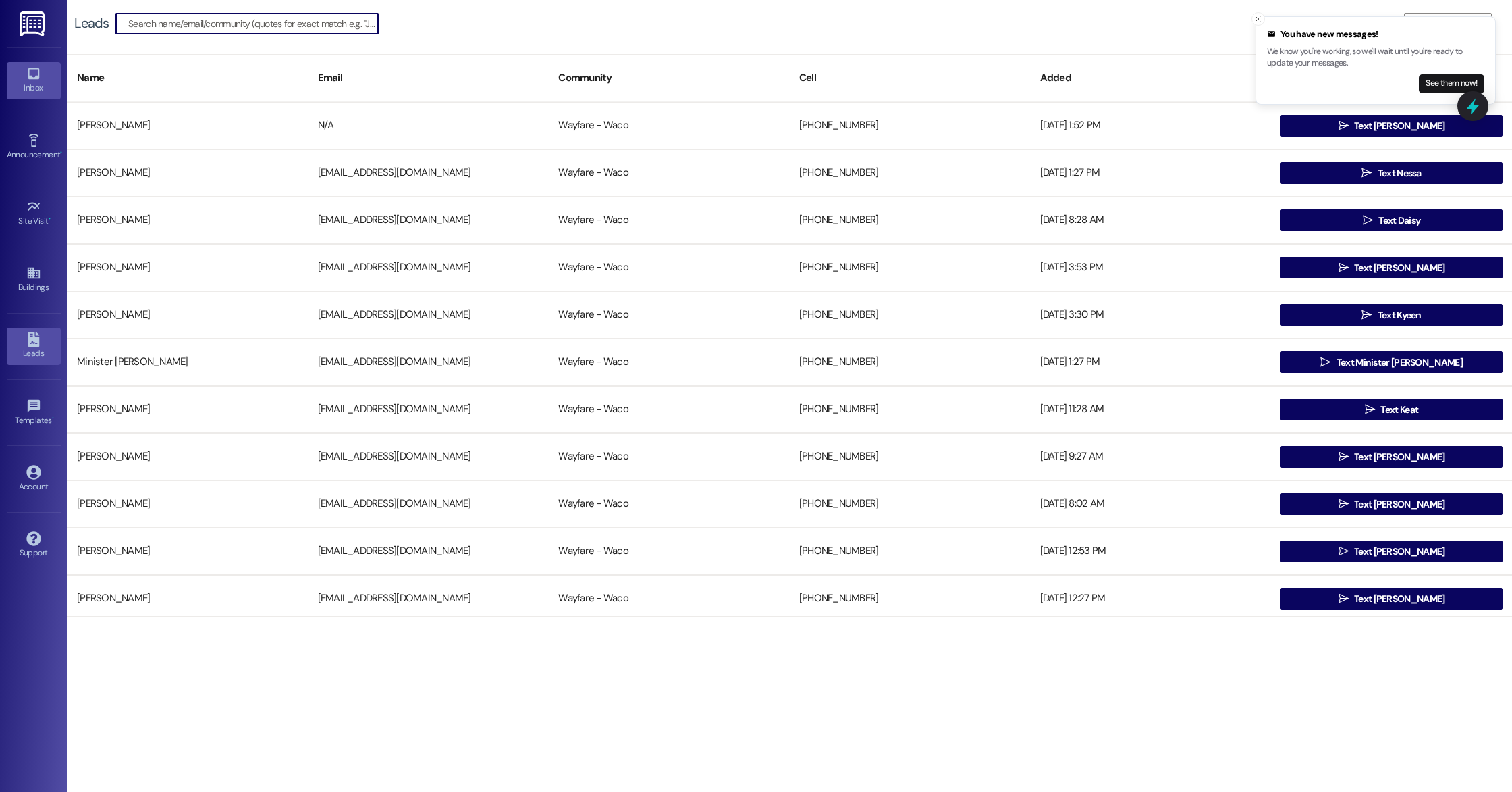
click at [30, 87] on div "Inbox" at bounding box center [34, 88] width 68 height 13
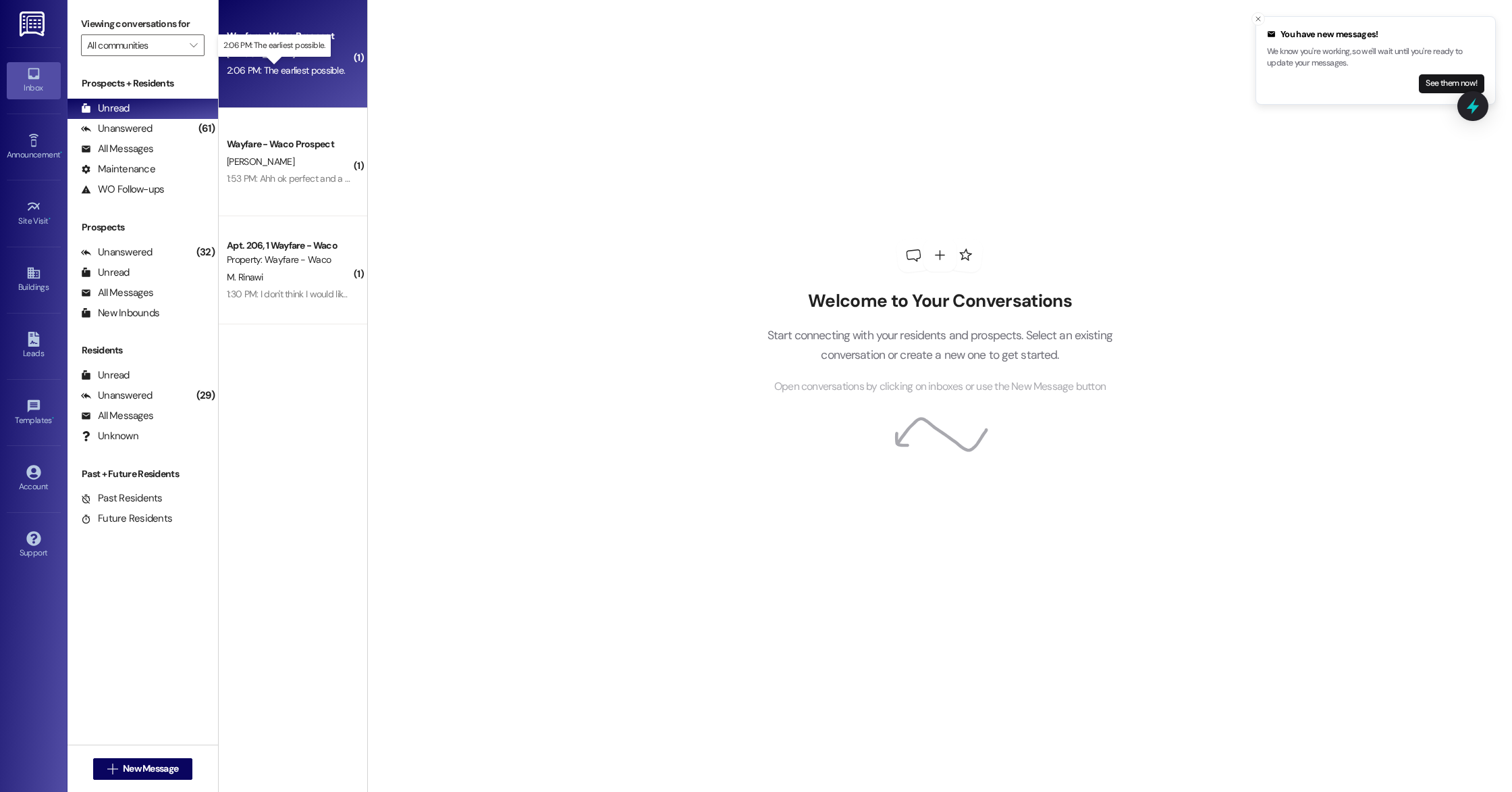
click at [316, 73] on div "2:06 PM: The earliest possible. 2:06 PM: The earliest possible." at bounding box center [286, 69] width 118 height 12
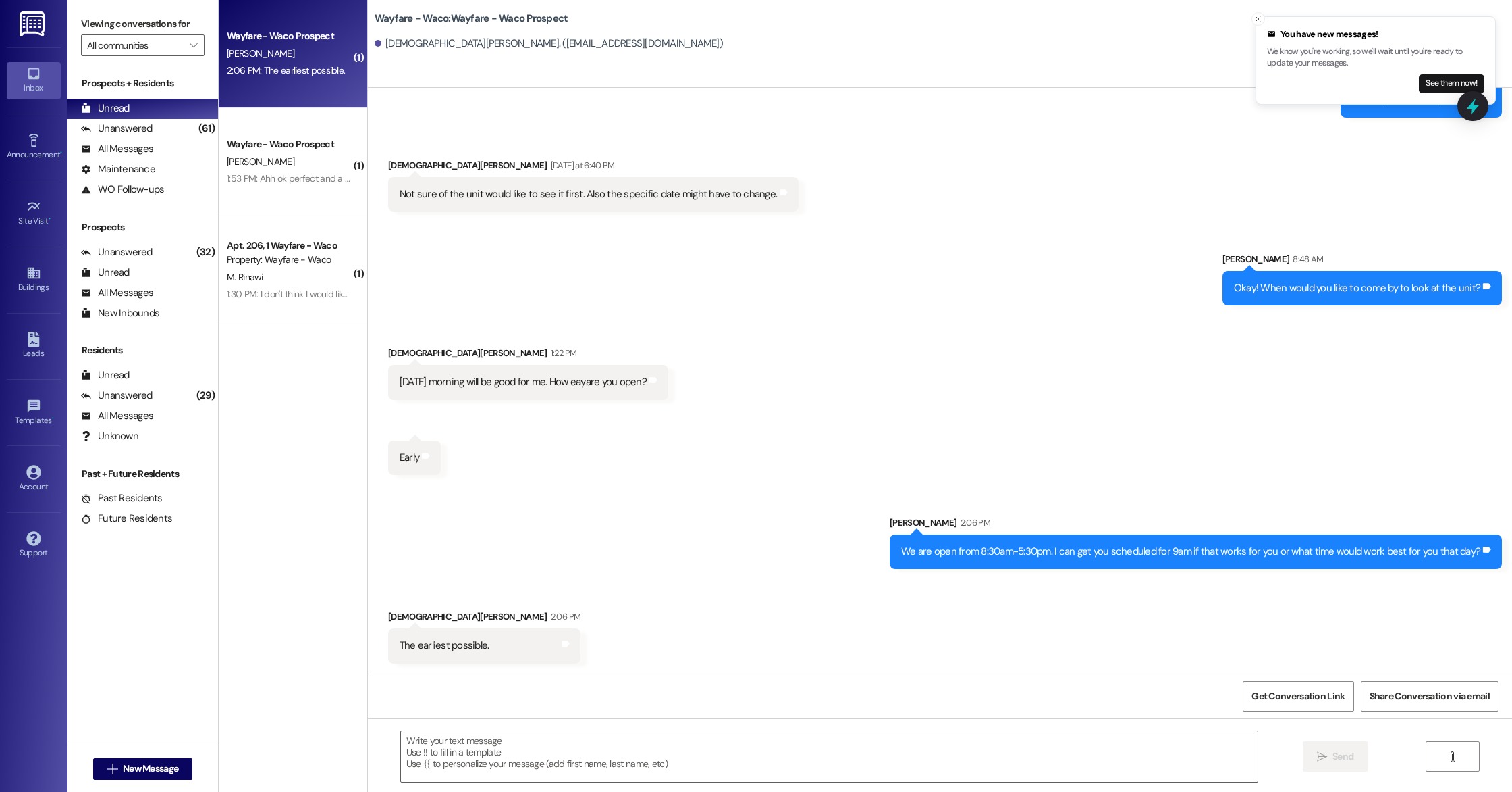
scroll to position [397, 0]
click at [705, 759] on textarea at bounding box center [829, 756] width 857 height 51
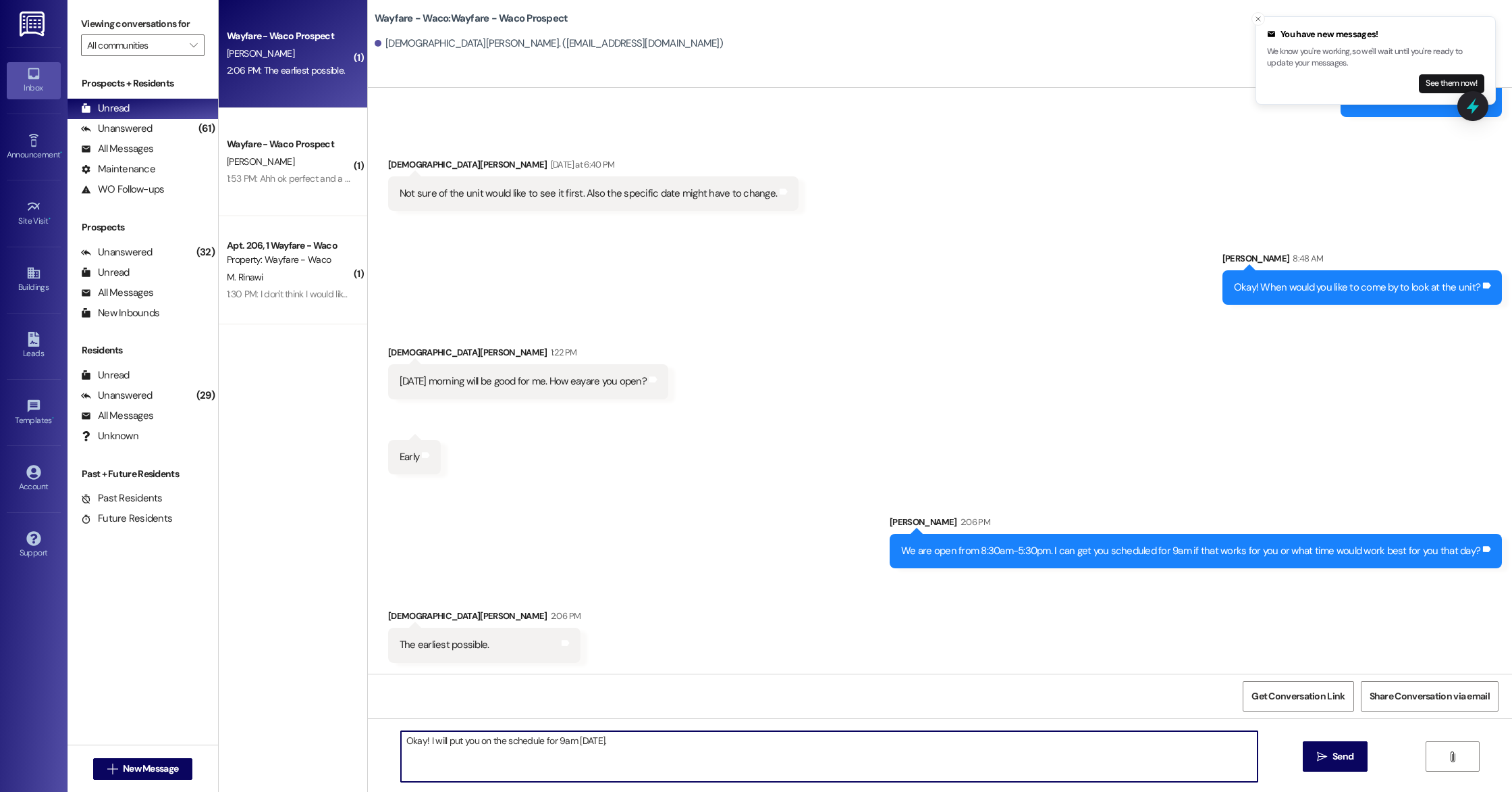
type textarea "Okay! I will put you on the schedule for 9am [DATE]."
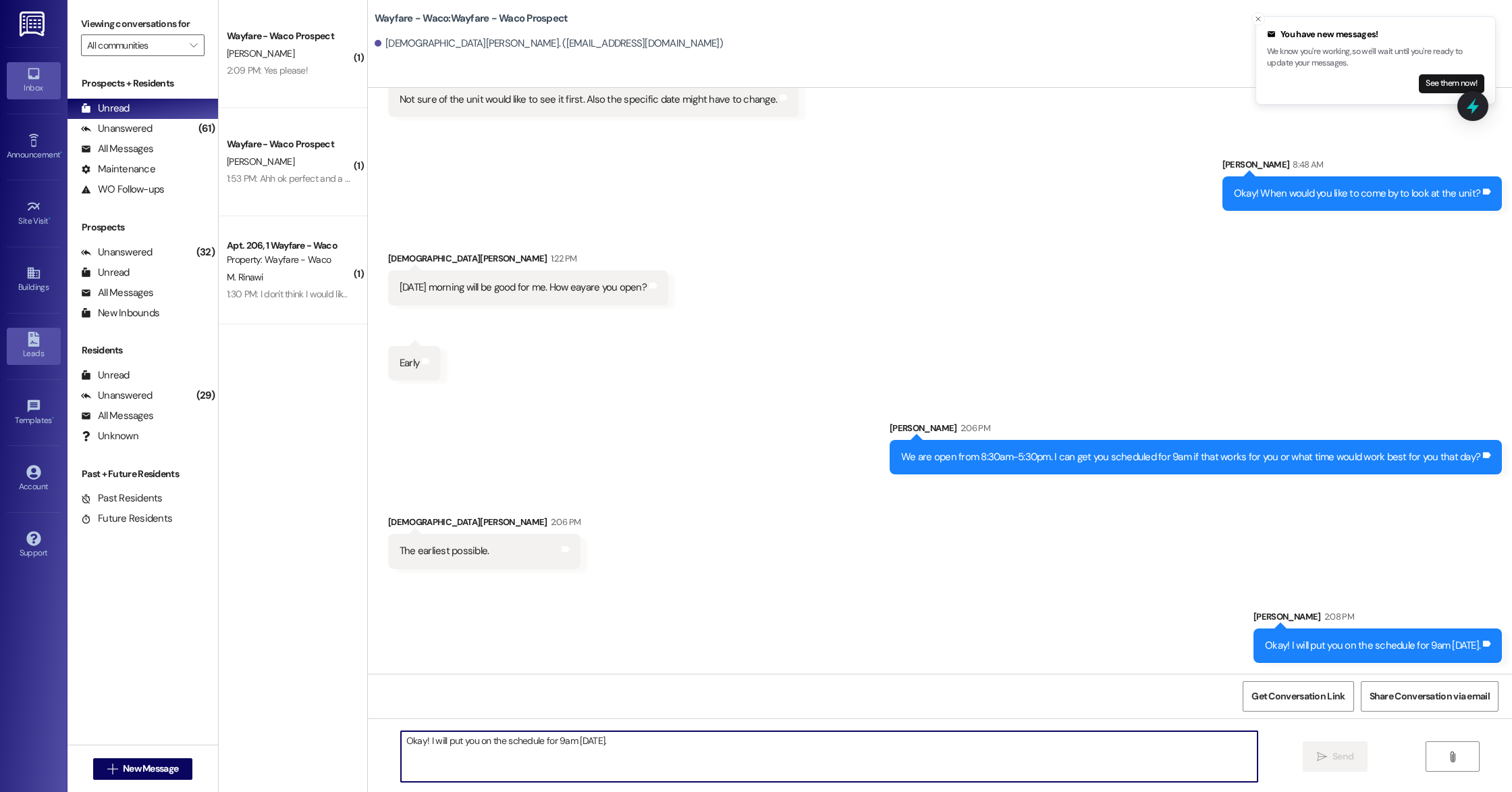
click at [32, 348] on div "Leads" at bounding box center [34, 353] width 68 height 13
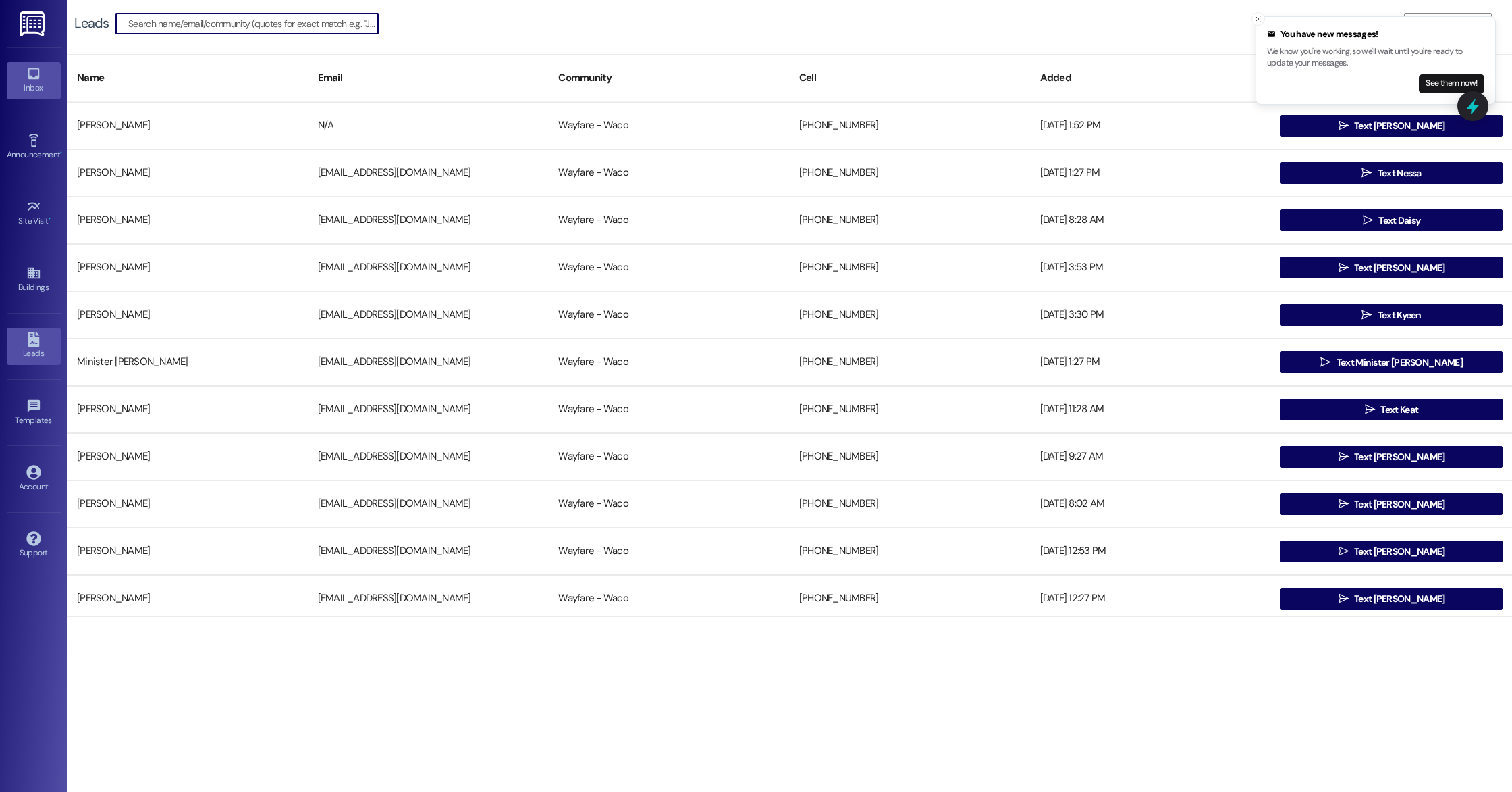
click at [29, 89] on div "Inbox" at bounding box center [34, 88] width 68 height 13
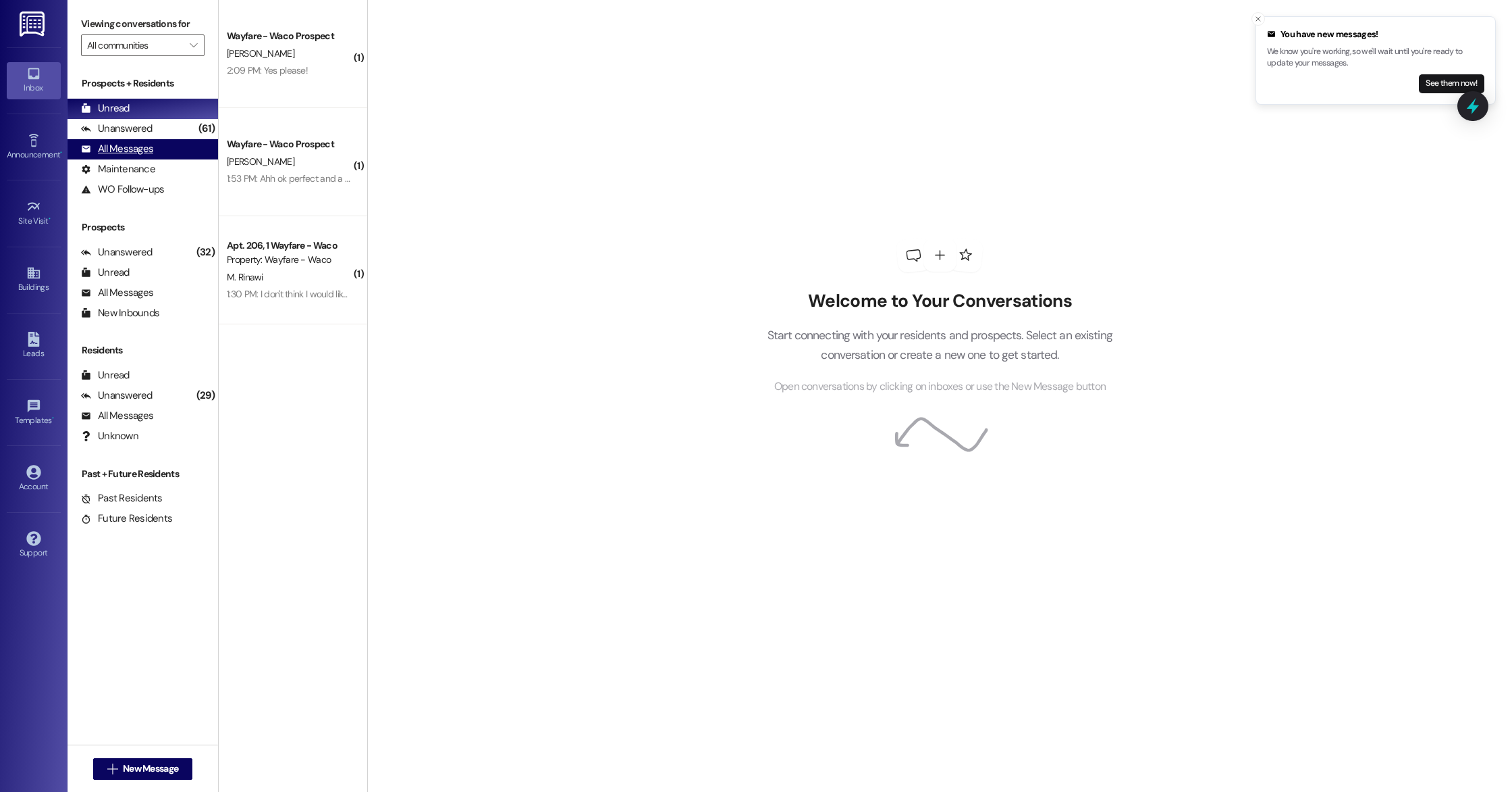
click at [144, 152] on div "All Messages" at bounding box center [118, 149] width 73 height 14
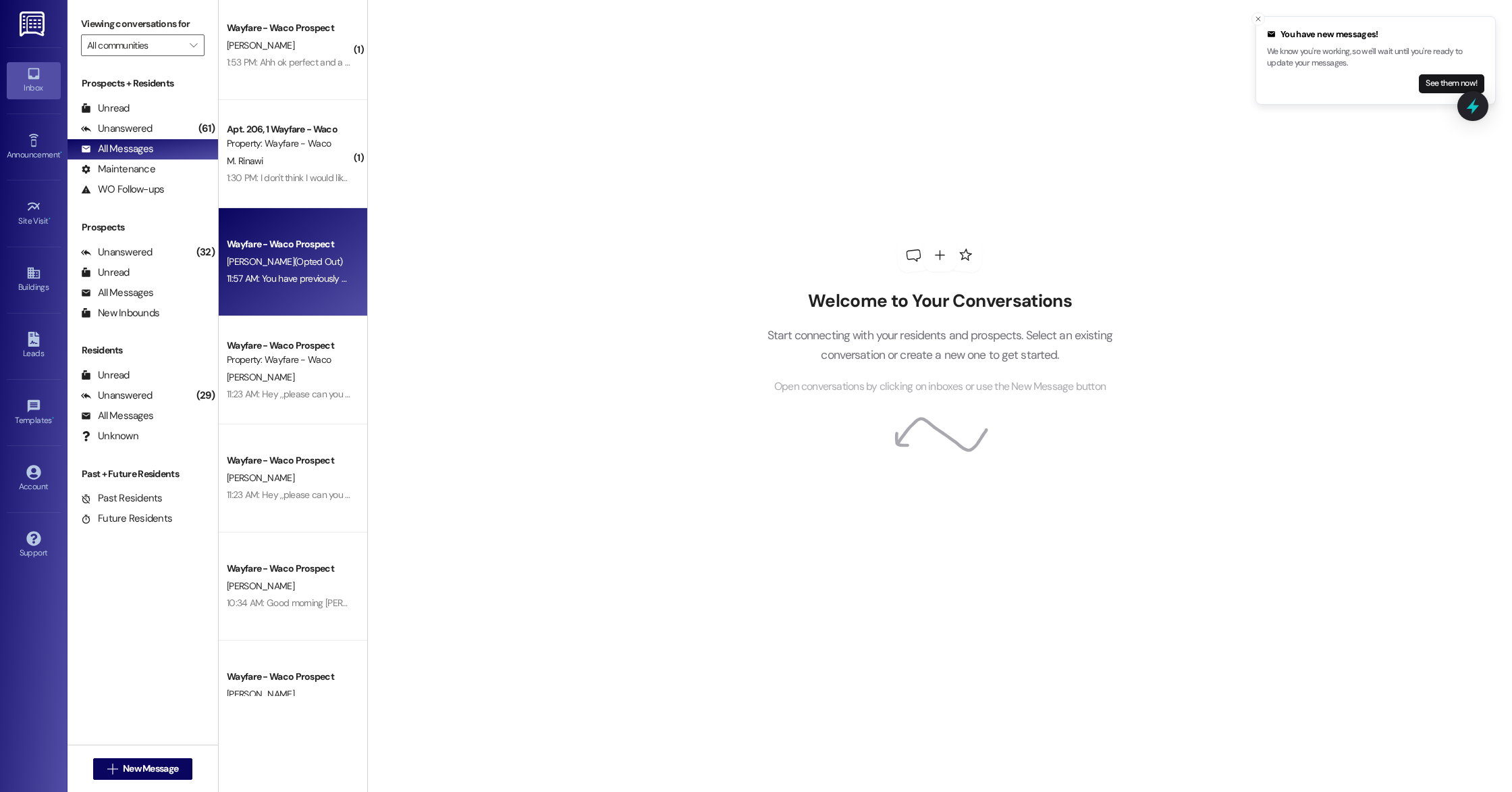
scroll to position [340, 0]
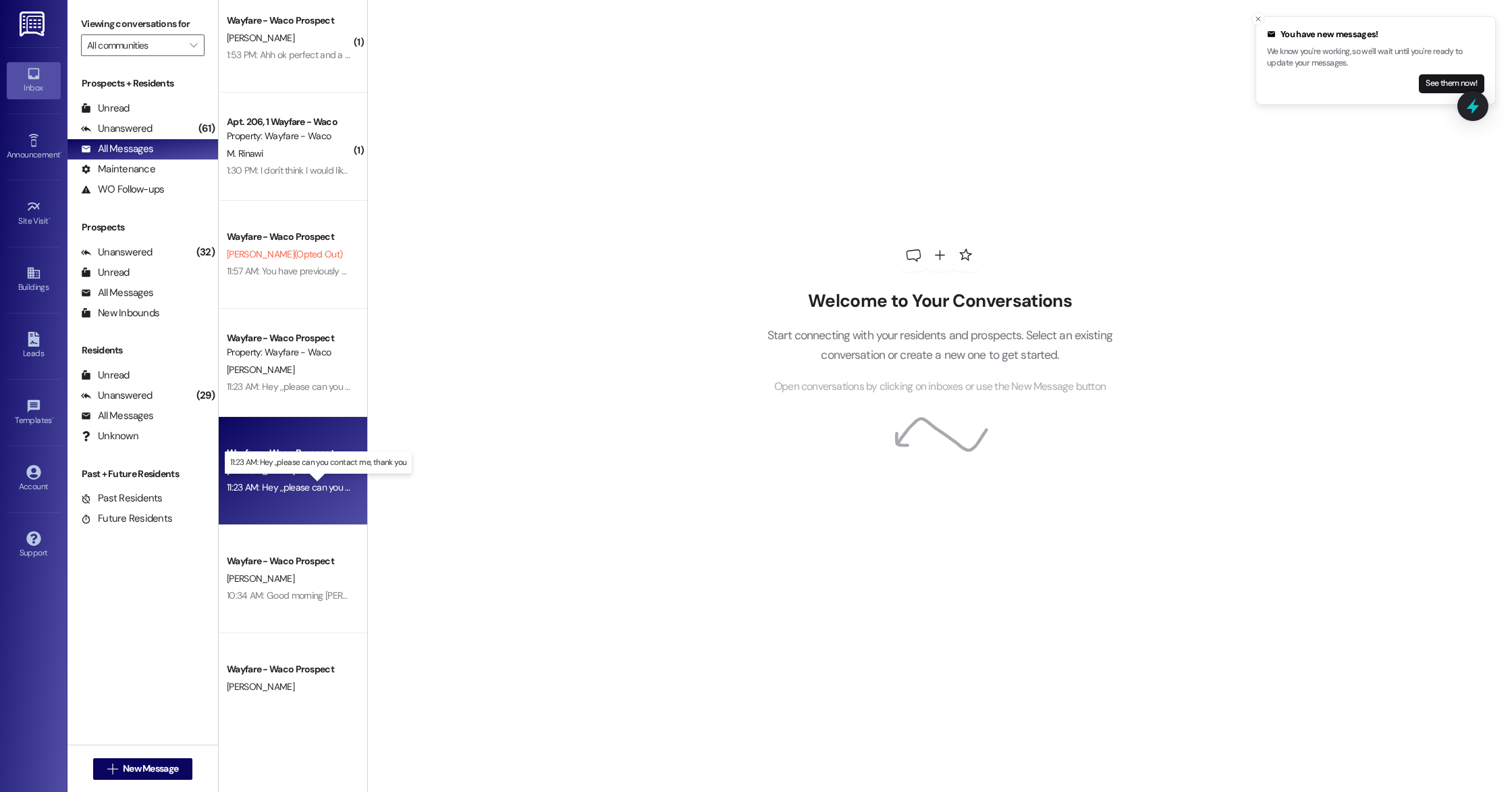
click at [297, 485] on div "11:23 AM: Hey ,,please can you contact me, thank you 11:23 AM: Hey ,,please can…" at bounding box center [329, 486] width 206 height 12
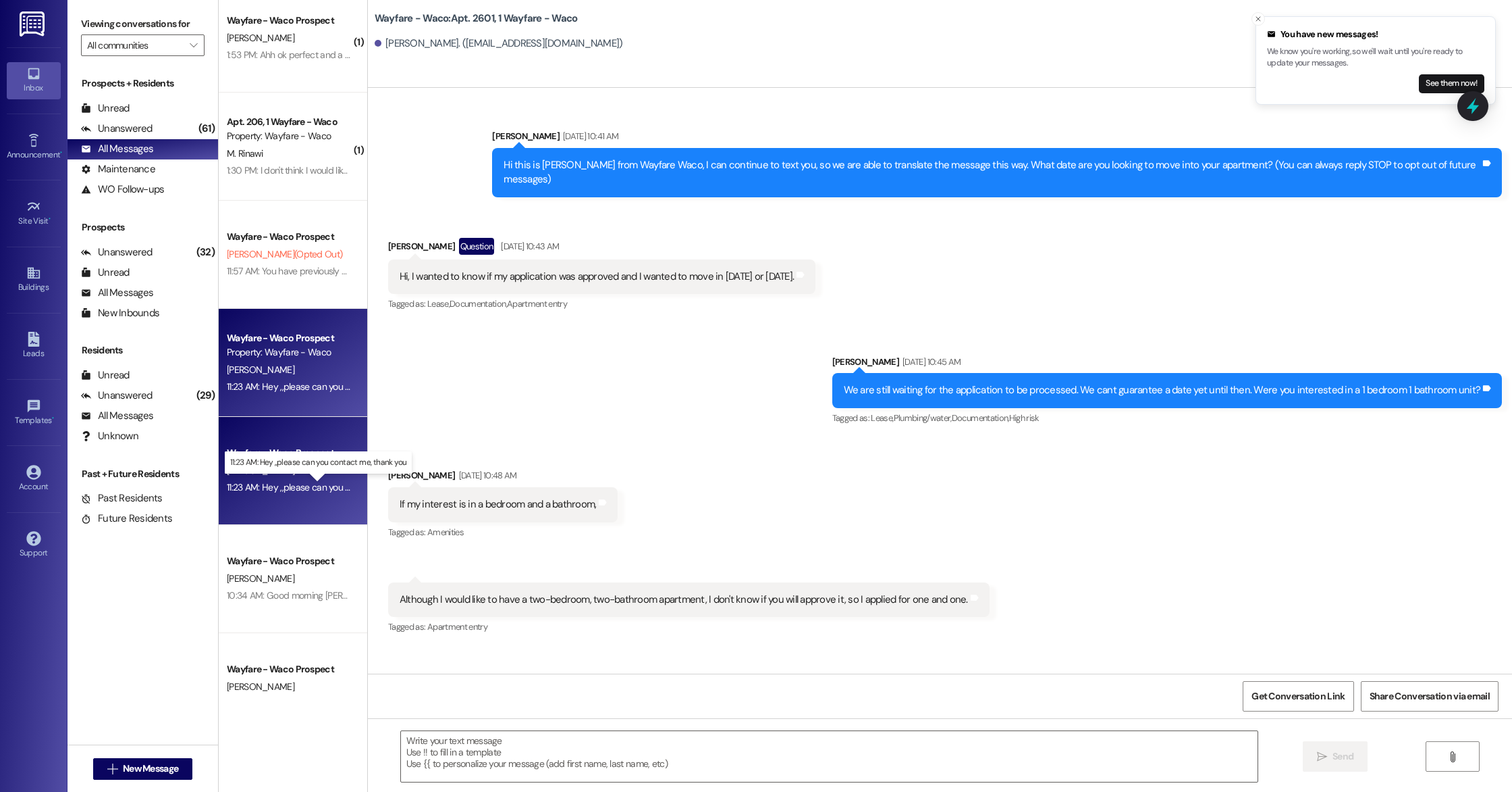
scroll to position [4097, 0]
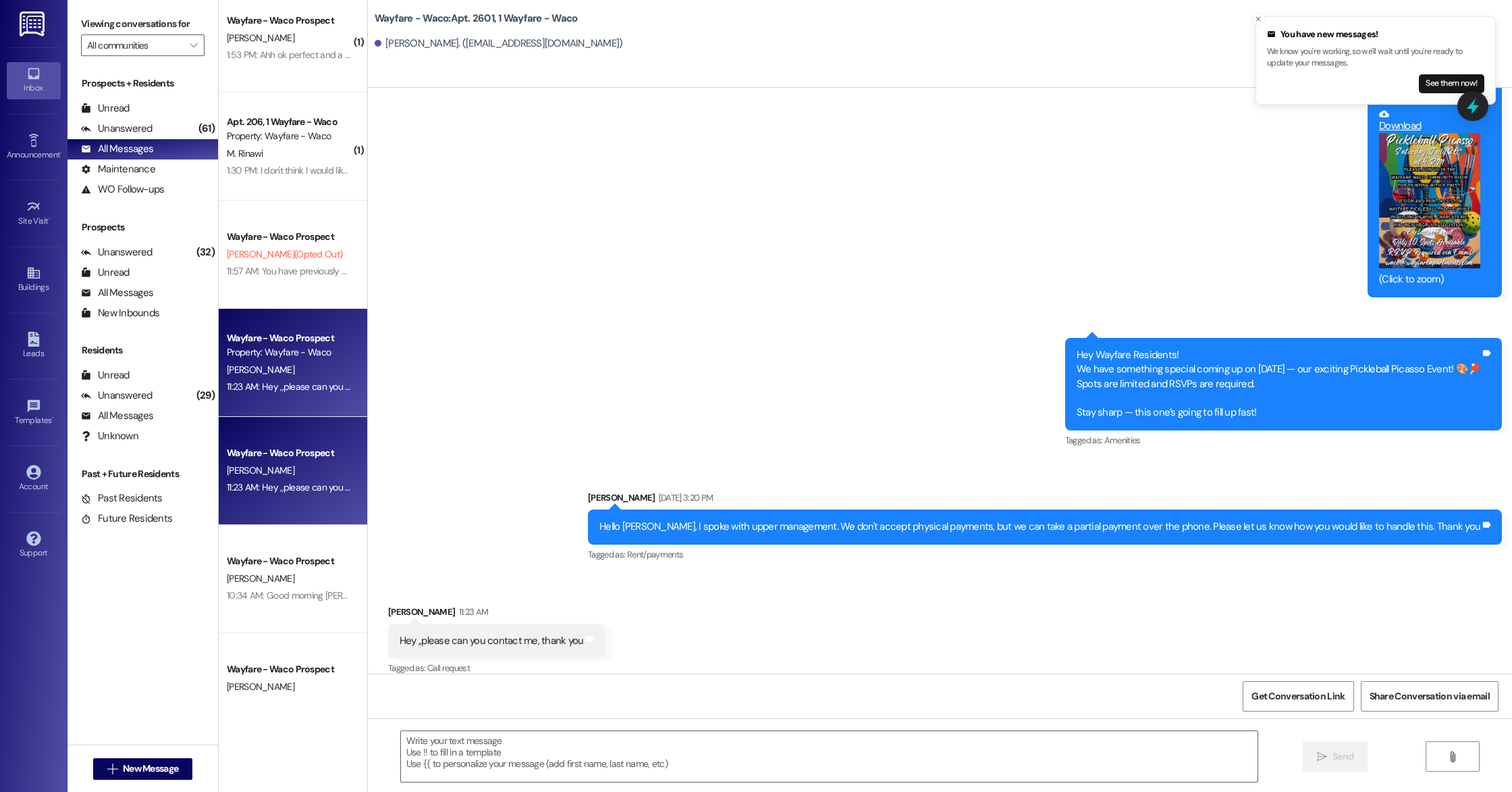
click at [295, 377] on div "[PERSON_NAME]" at bounding box center [290, 370] width 128 height 17
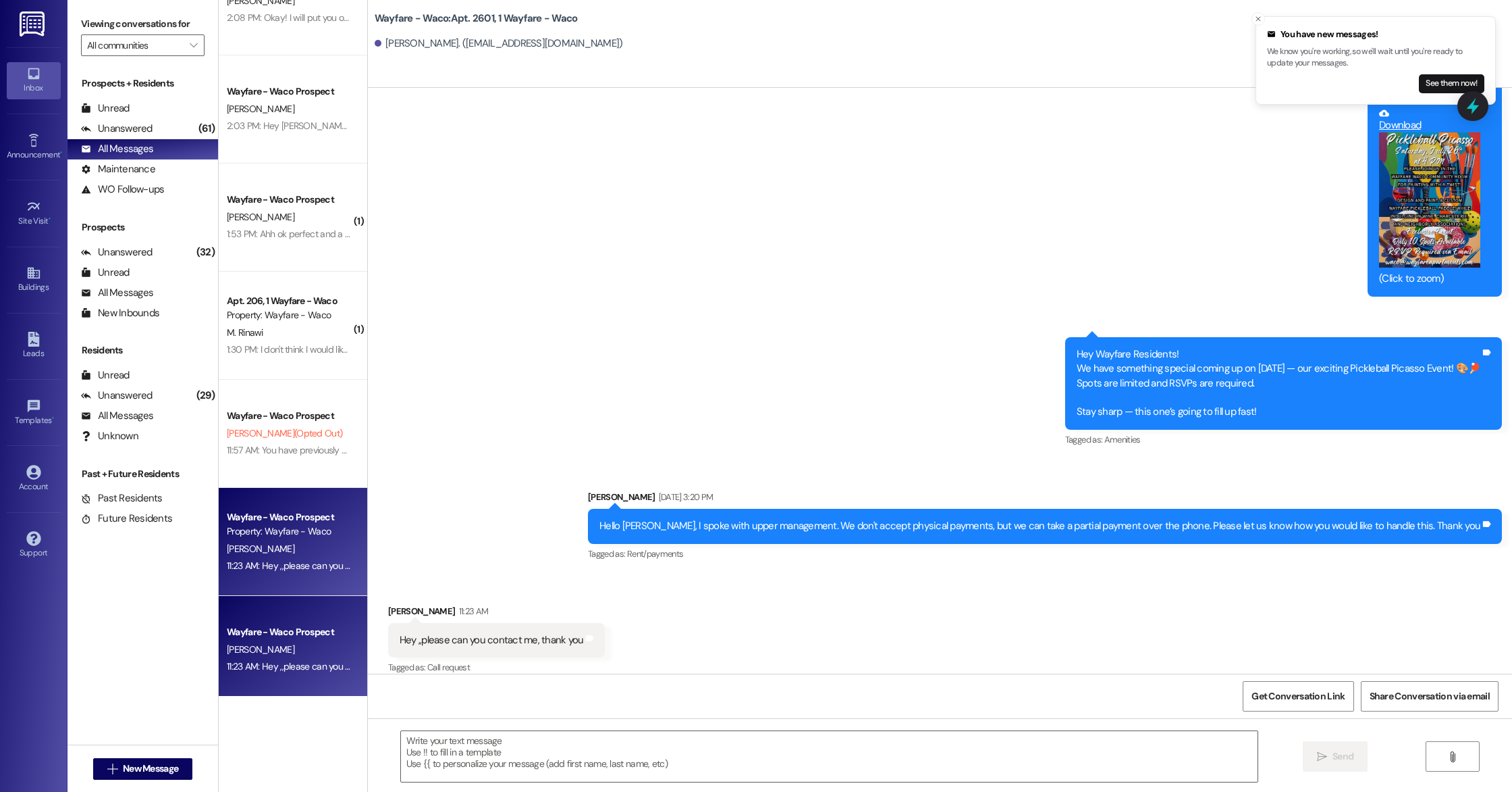
scroll to position [160, 0]
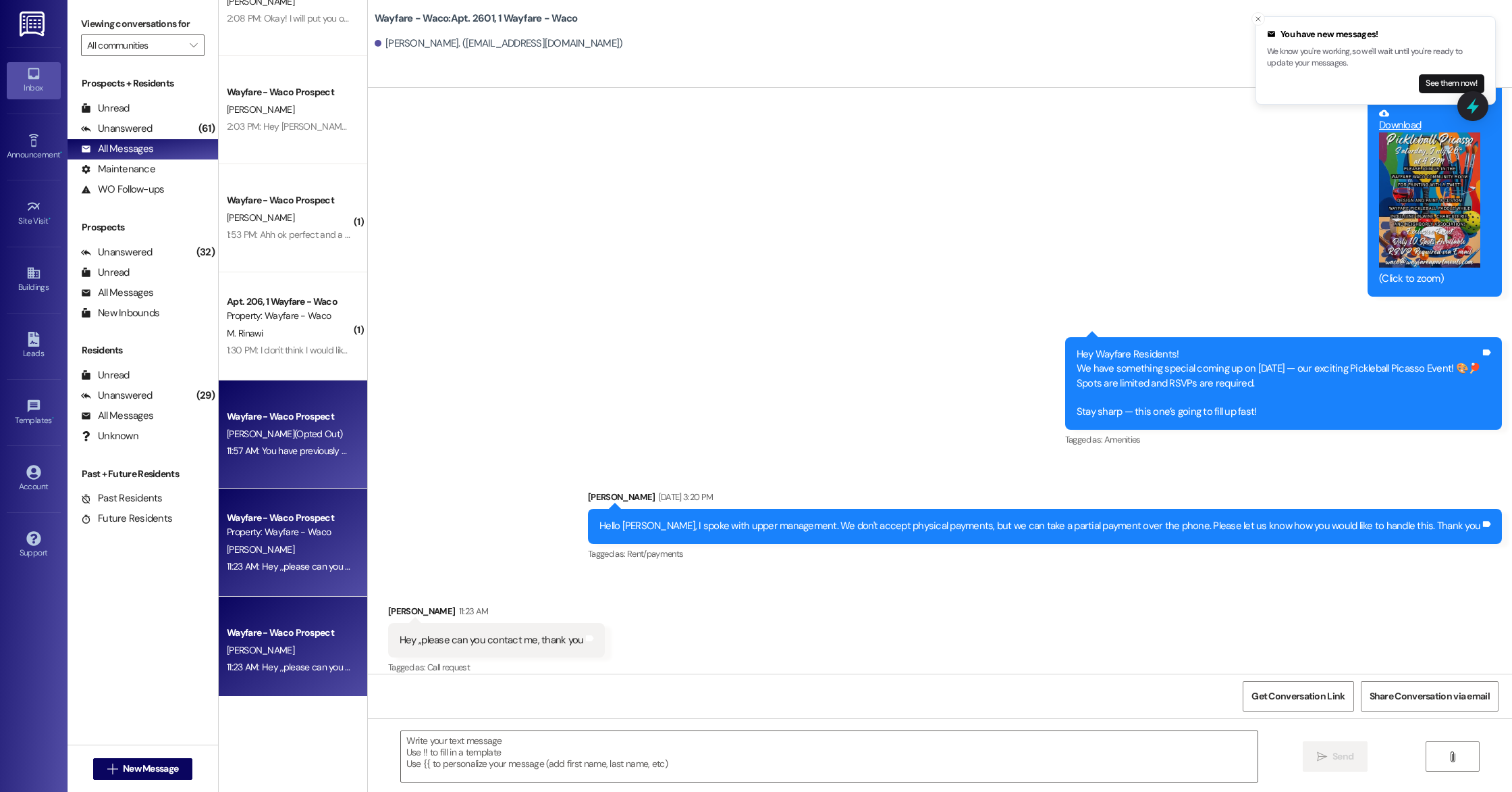
click at [279, 461] on div "Wayfare - Waco Prospect [PERSON_NAME] (Opted Out) 11:57 AM: You have previously…" at bounding box center [293, 434] width 148 height 108
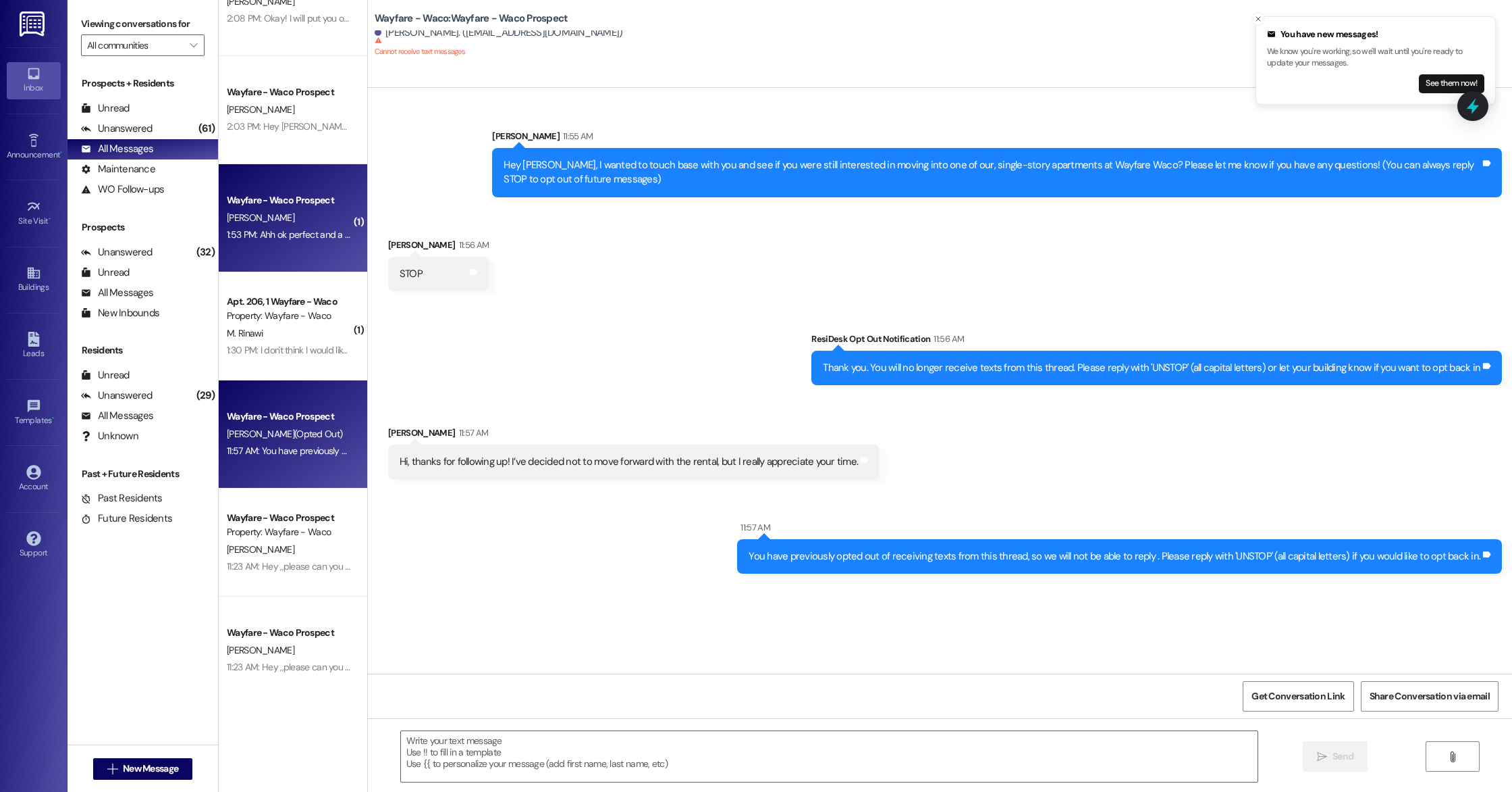
scroll to position [0, 0]
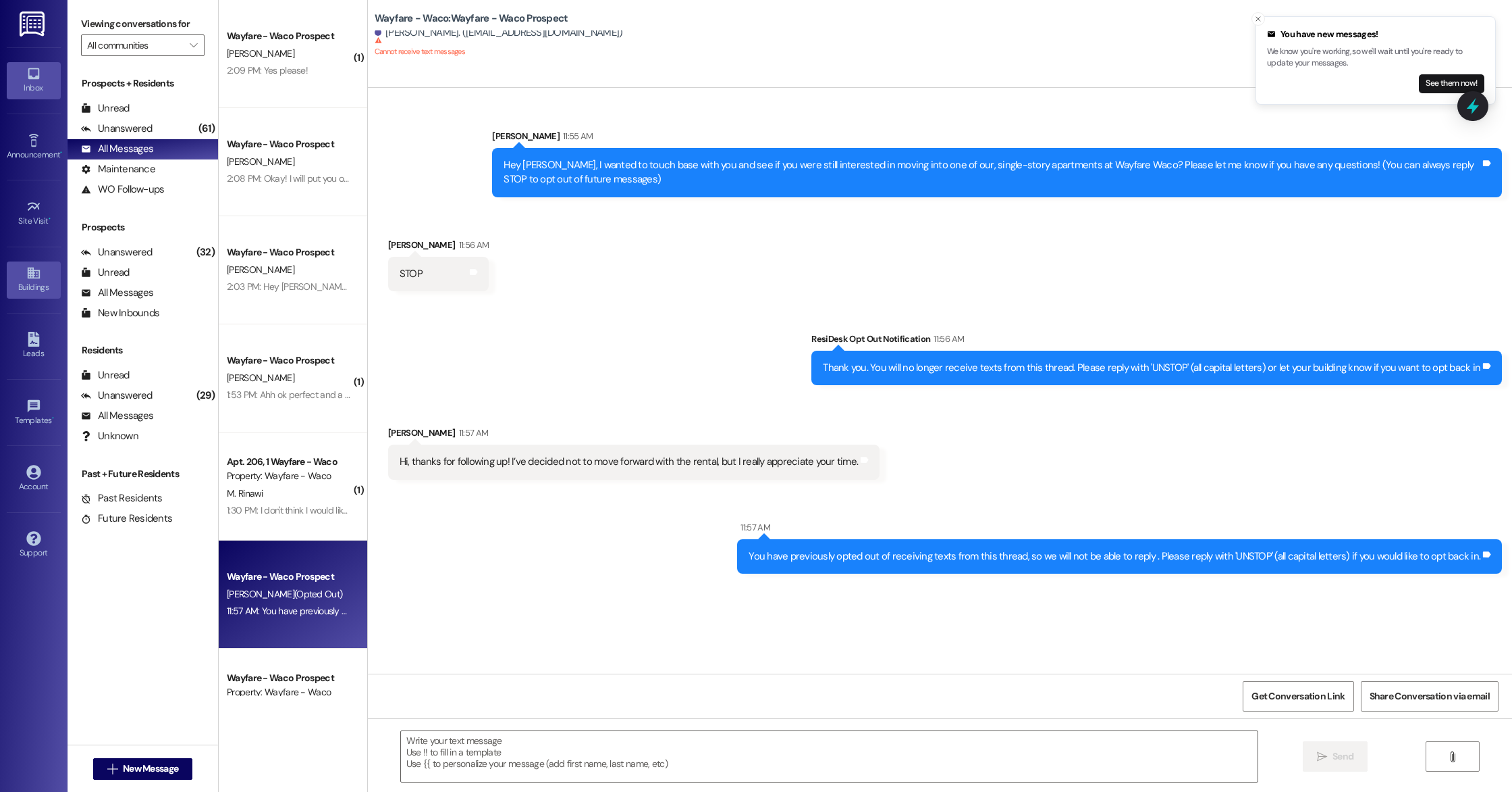
click at [32, 278] on icon at bounding box center [32, 273] width 12 height 12
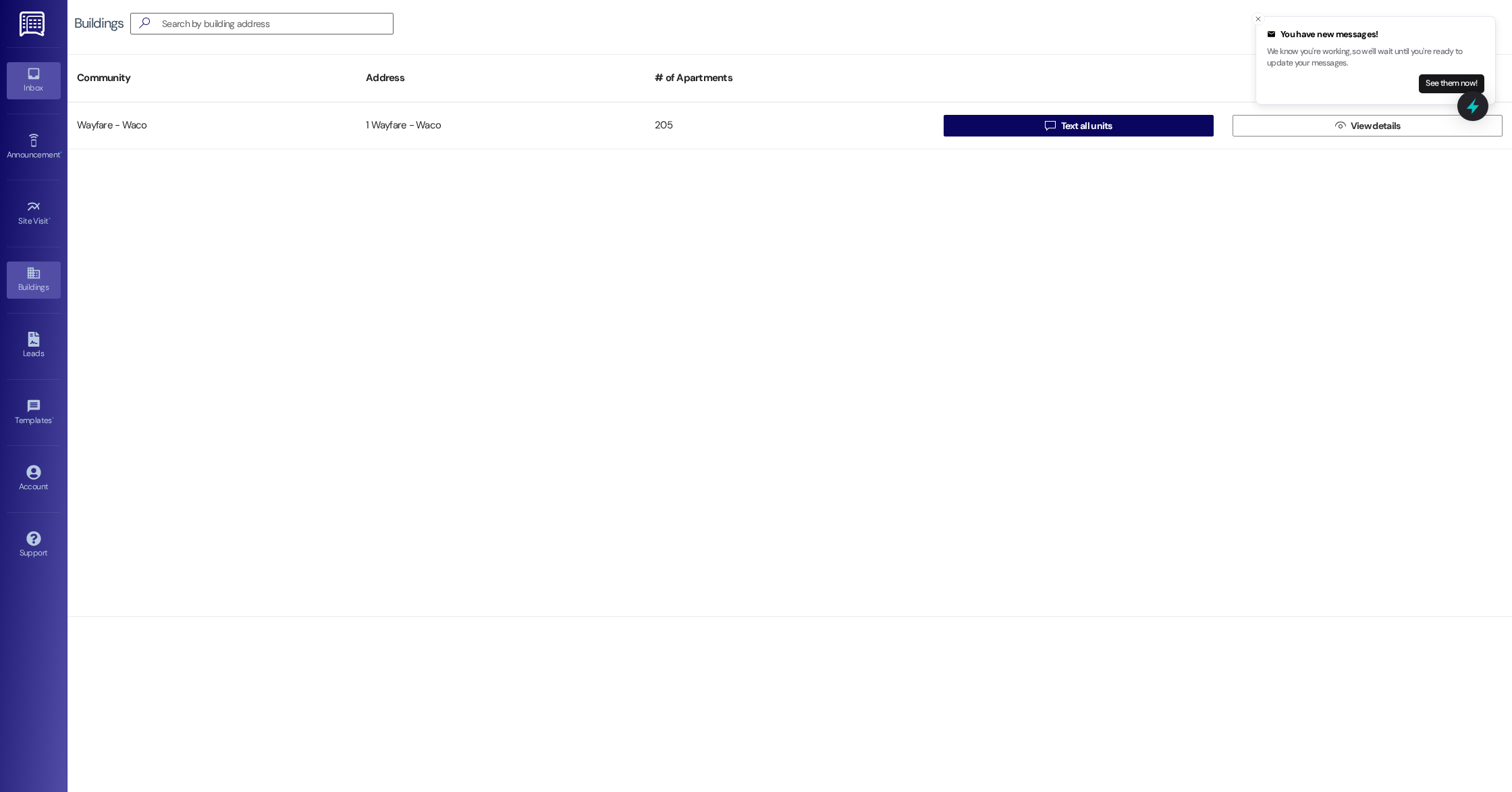
click at [35, 83] on div "Inbox" at bounding box center [34, 88] width 68 height 13
